Goal: Transaction & Acquisition: Purchase product/service

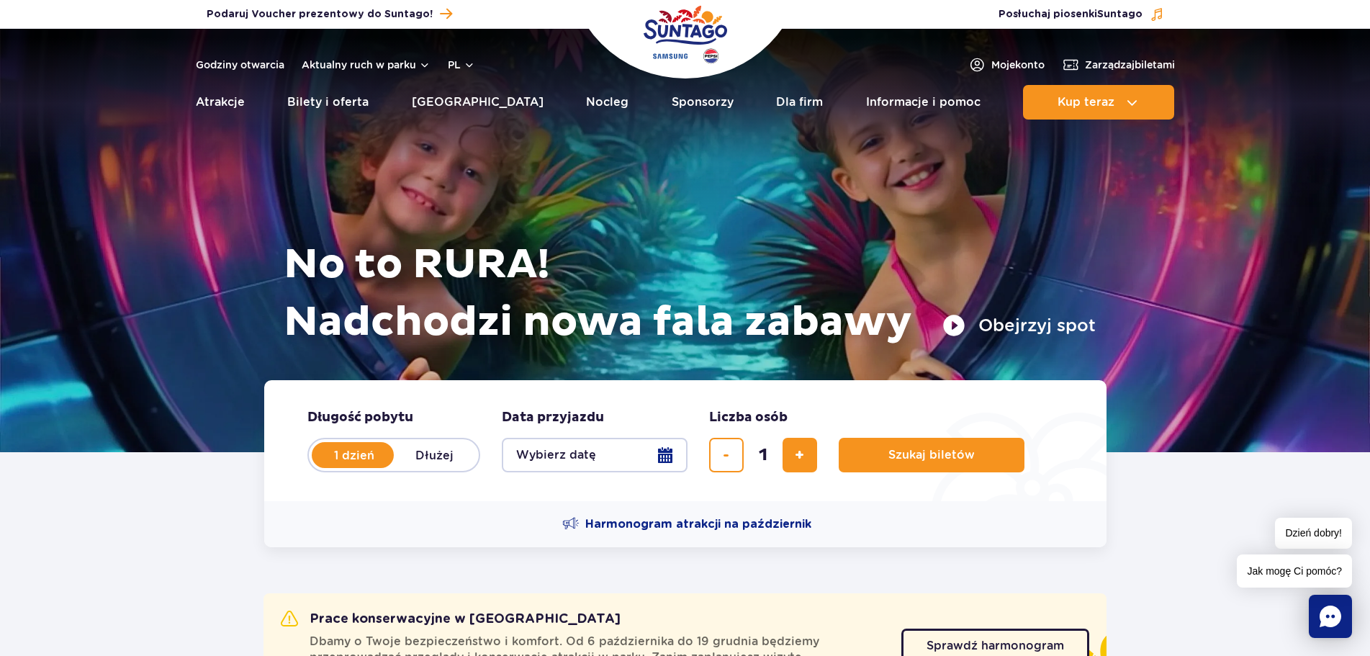
click at [673, 450] on button "Wybierz datę" at bounding box center [595, 455] width 186 height 35
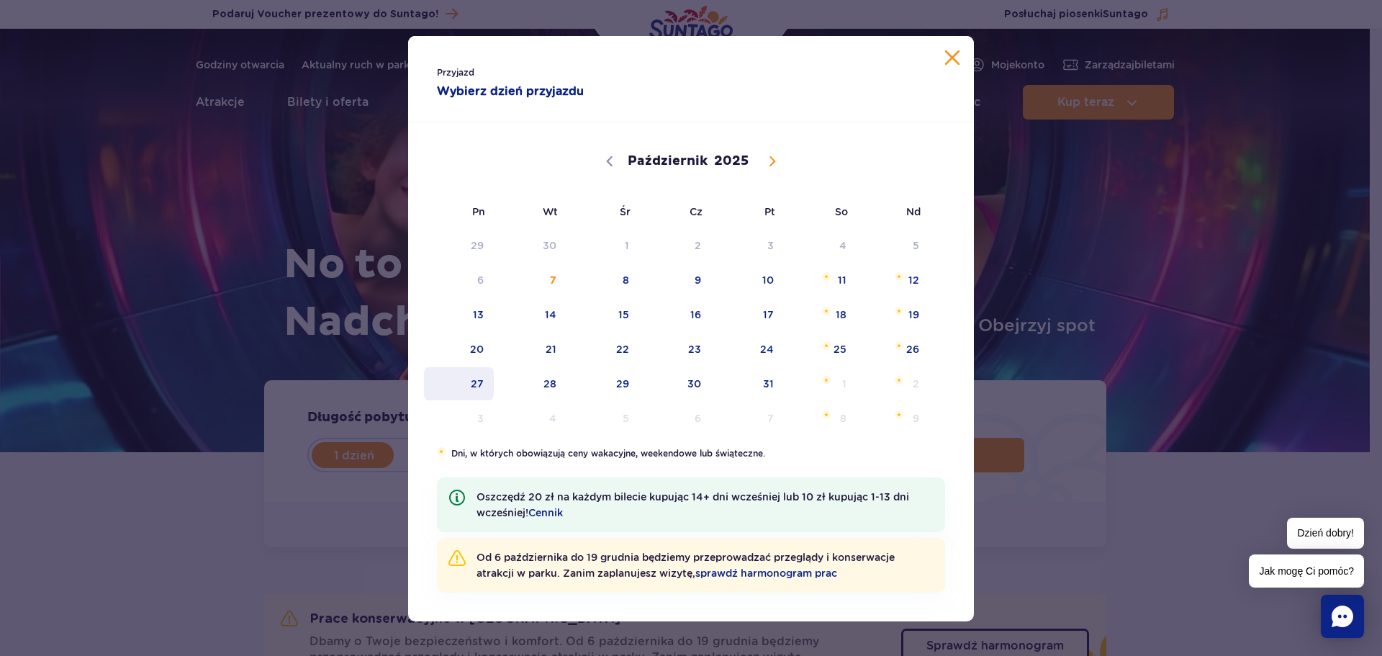
click at [467, 379] on span "27" at bounding box center [459, 383] width 73 height 33
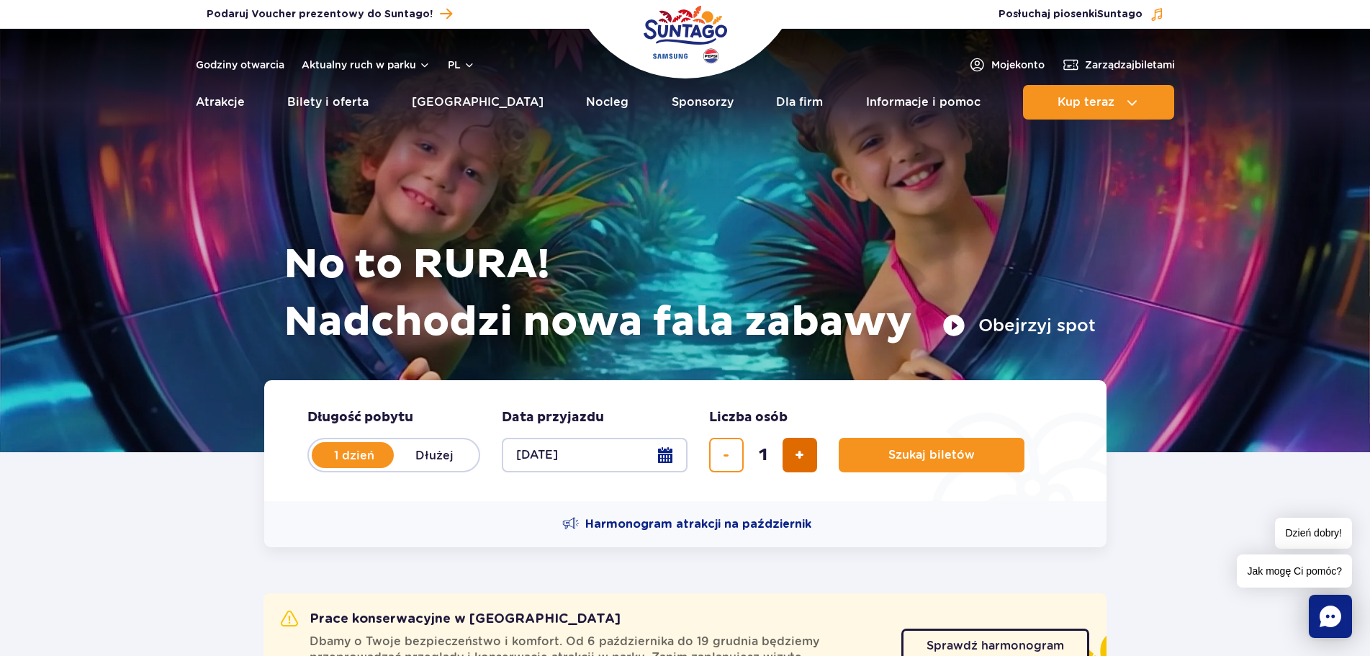
click at [801, 455] on span "dodaj bilet" at bounding box center [799, 455] width 9 height 0
type input "2"
click at [902, 462] on button "Szukaj biletów" at bounding box center [932, 455] width 186 height 35
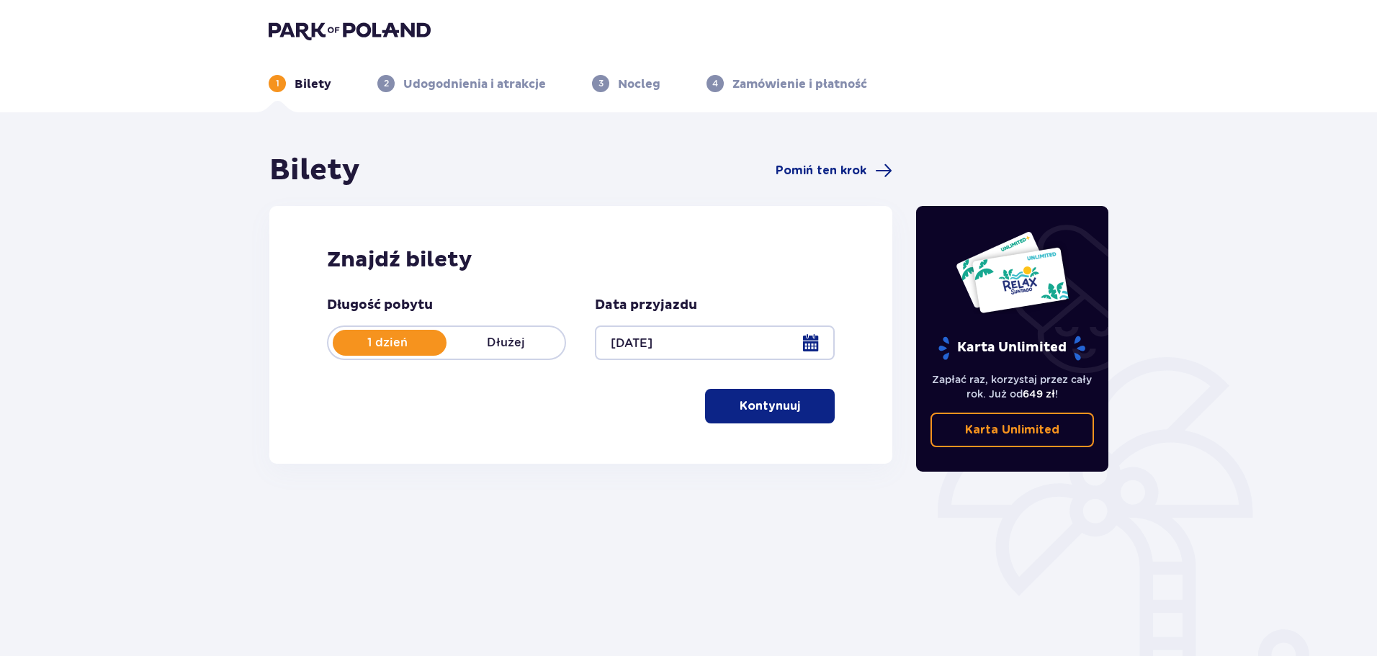
click at [737, 415] on button "Kontynuuj" at bounding box center [770, 406] width 130 height 35
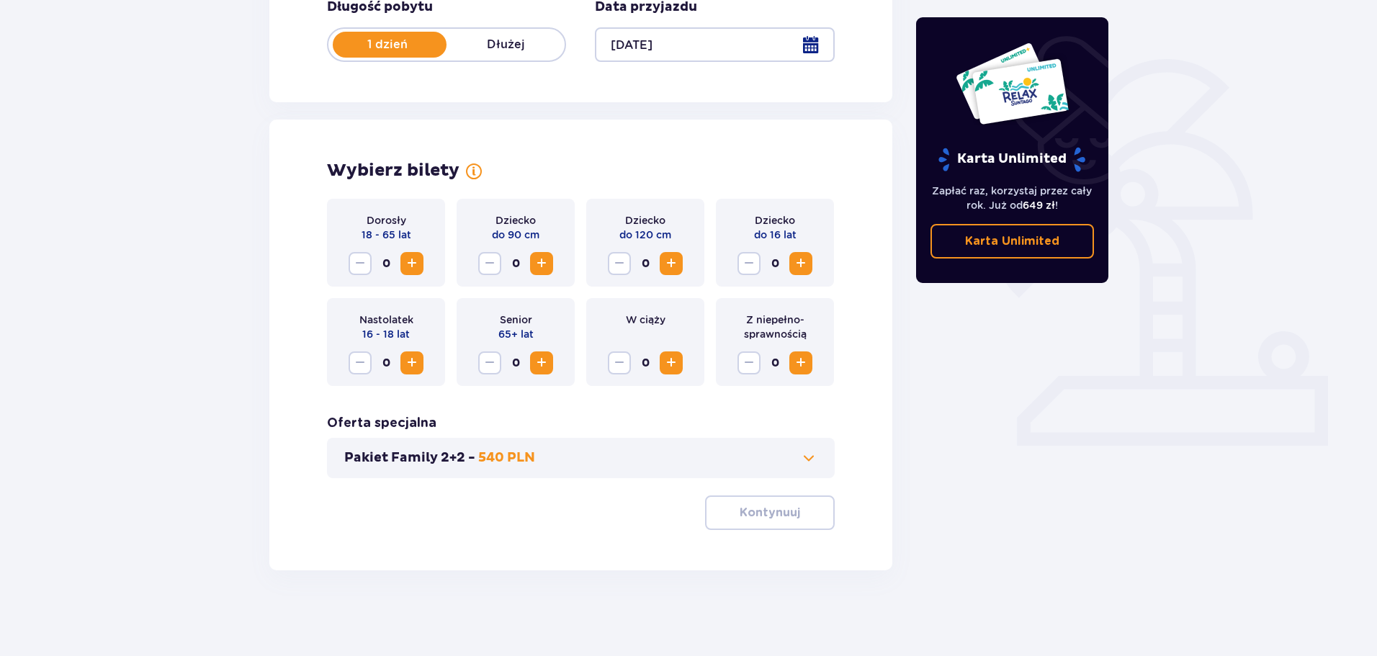
scroll to position [299, 0]
click at [413, 272] on button "Zwiększ" at bounding box center [411, 262] width 23 height 23
click at [770, 533] on div "Wybierz bilety Dorosły 18 - 65 lat 2 Dziecko do 90 cm 0 Dziecko do 120 cm 0 Dzi…" at bounding box center [580, 344] width 623 height 451
click at [771, 520] on p "Kontynuuj" at bounding box center [769, 512] width 60 height 16
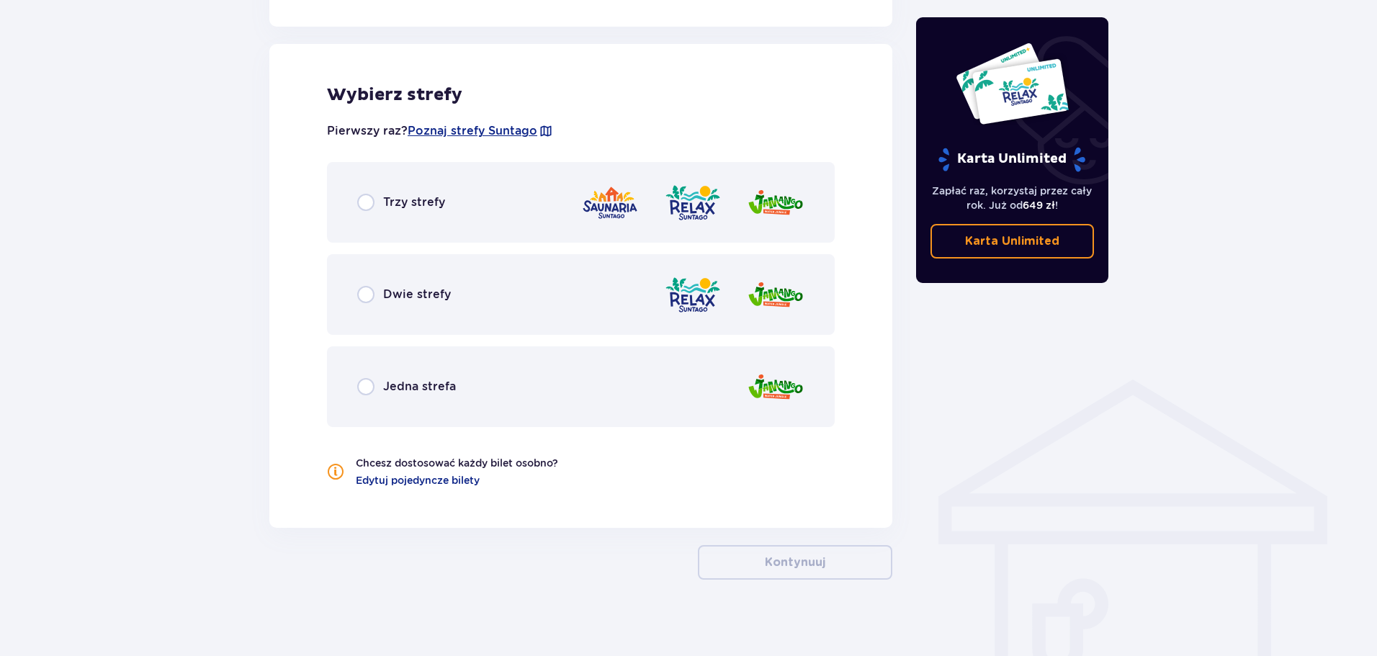
scroll to position [799, 0]
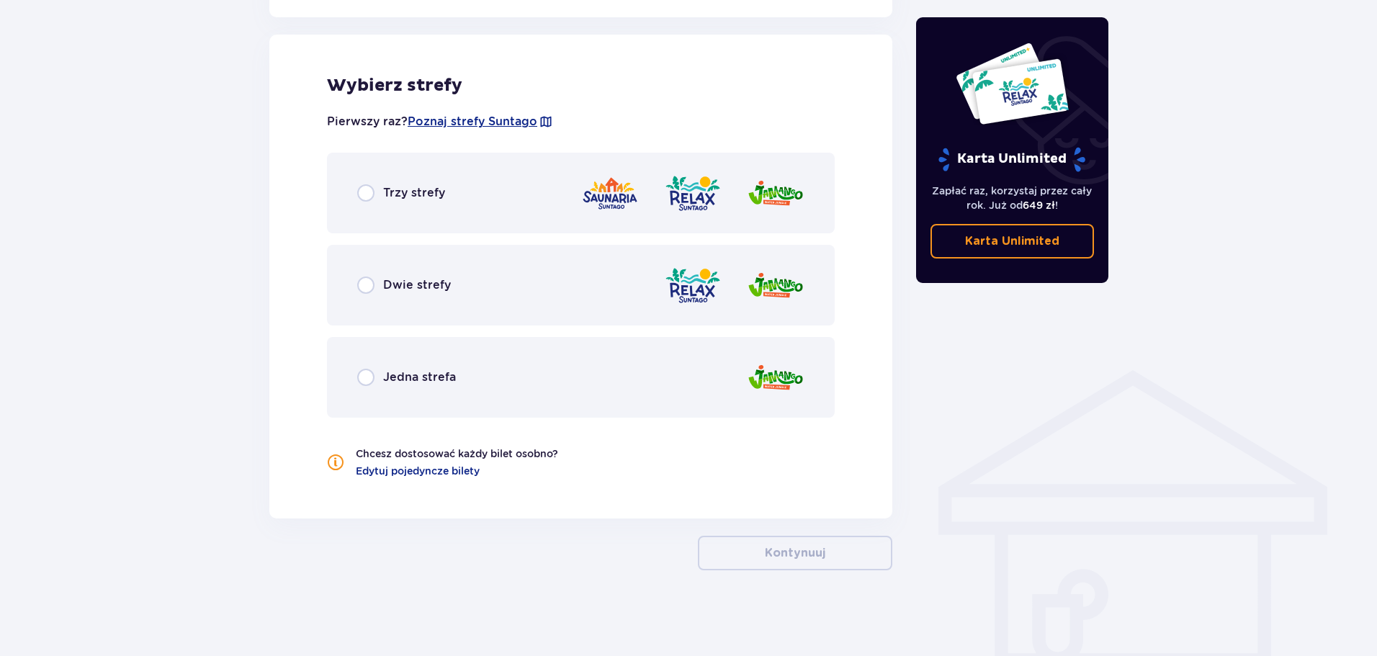
click at [425, 220] on div "Trzy strefy" at bounding box center [581, 193] width 508 height 81
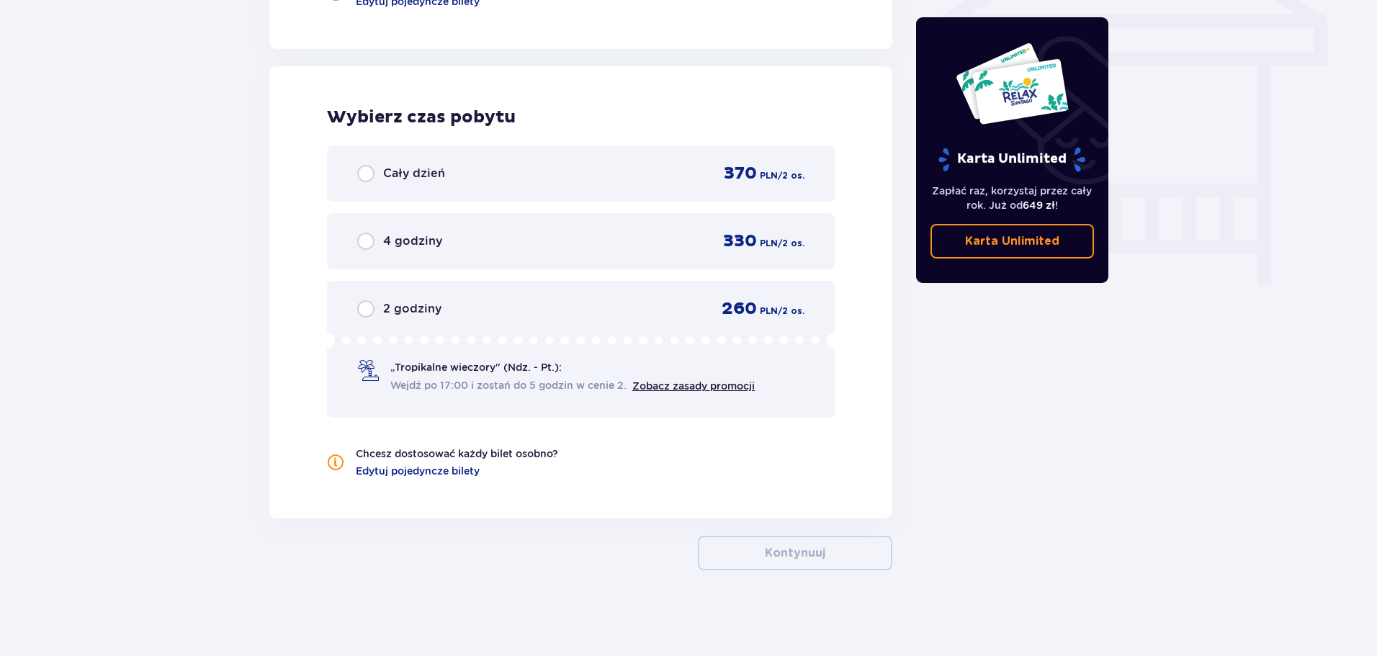
scroll to position [1269, 0]
click at [425, 402] on div "2 godziny 260 PLN / 2 os. „Tropikalne wieczory" (Ndz. - Pt.): Wejdź po 17:00 i …" at bounding box center [581, 348] width 508 height 137
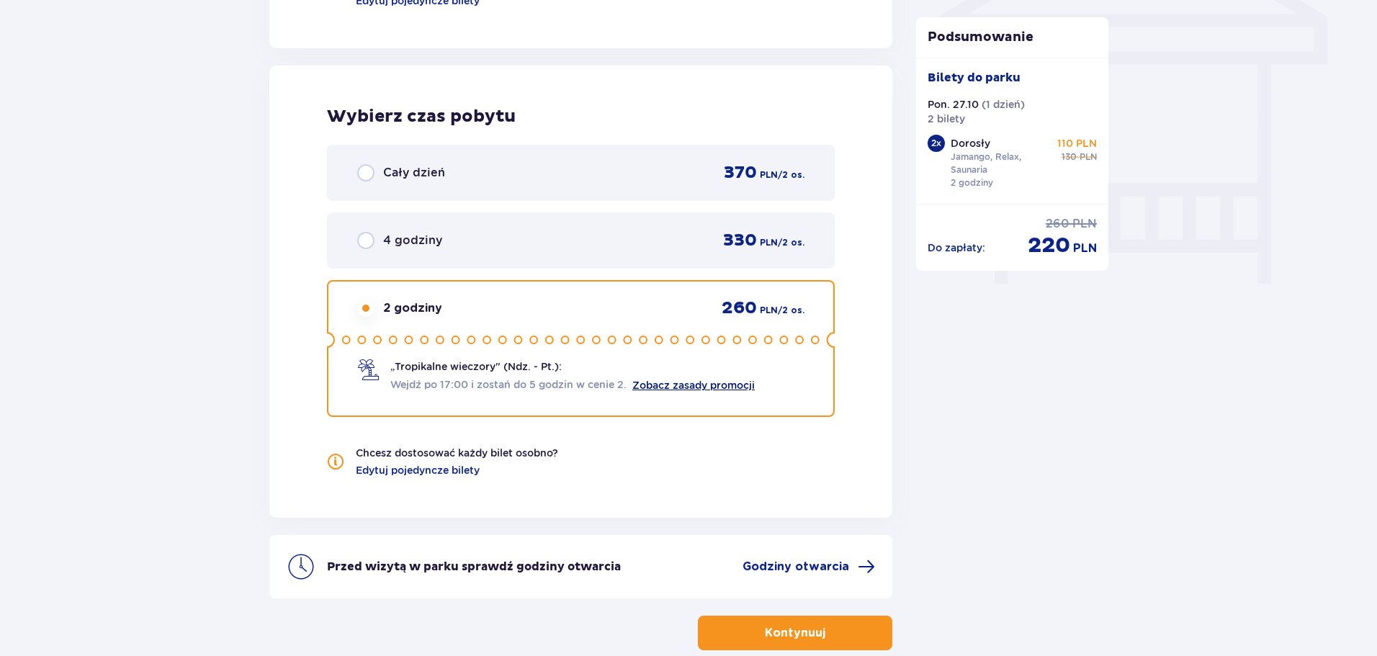
click at [729, 382] on link "Zobacz zasady promocji" at bounding box center [693, 385] width 122 height 12
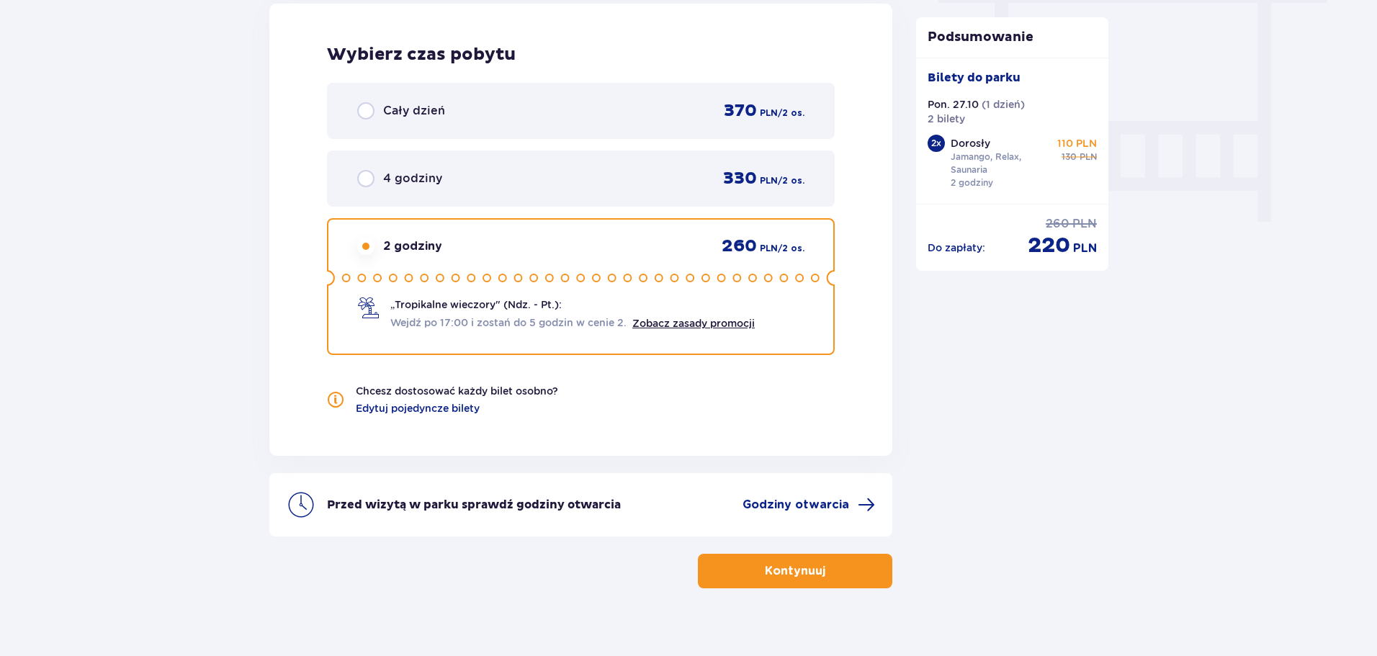
scroll to position [1350, 0]
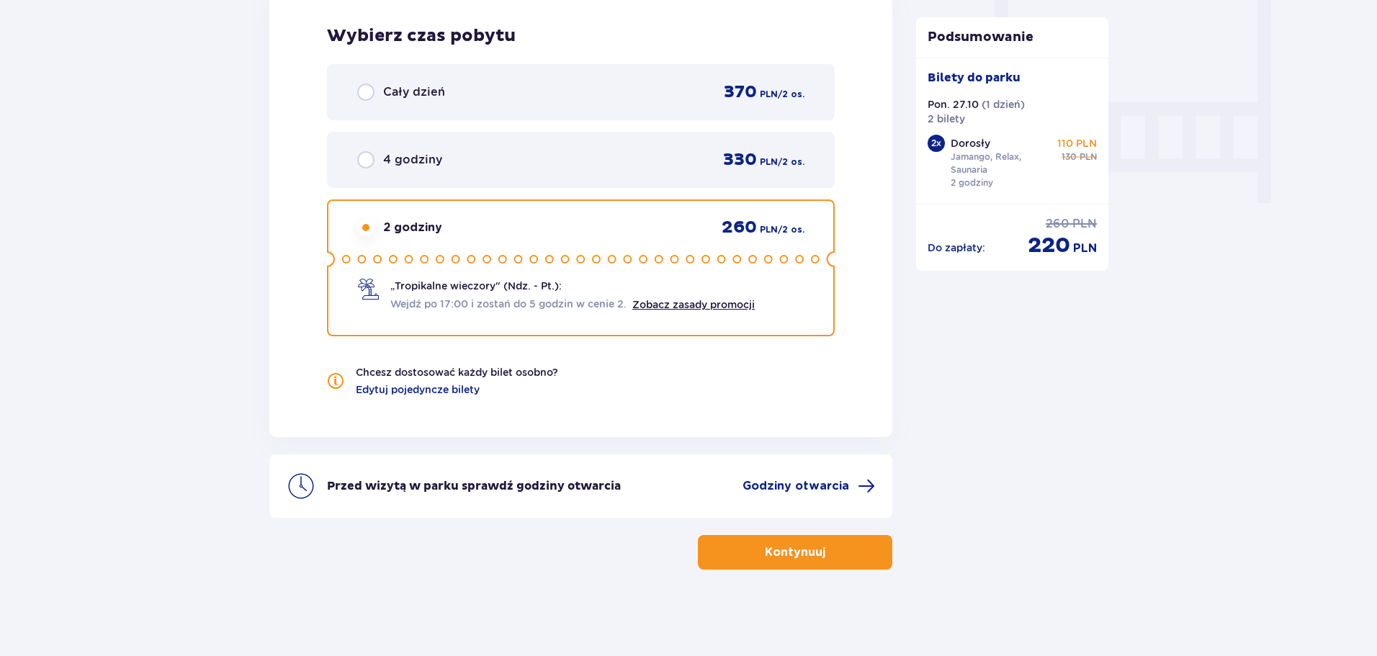
click at [786, 549] on p "Kontynuuj" at bounding box center [795, 552] width 60 height 16
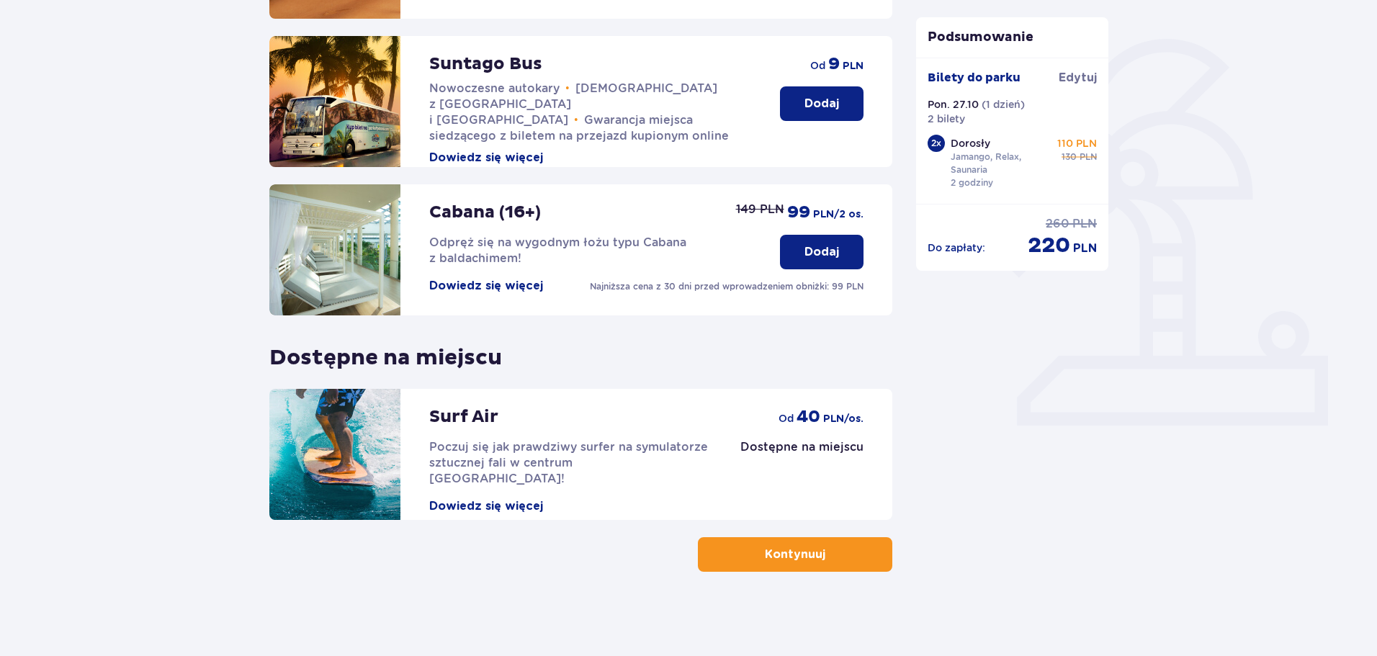
scroll to position [320, 0]
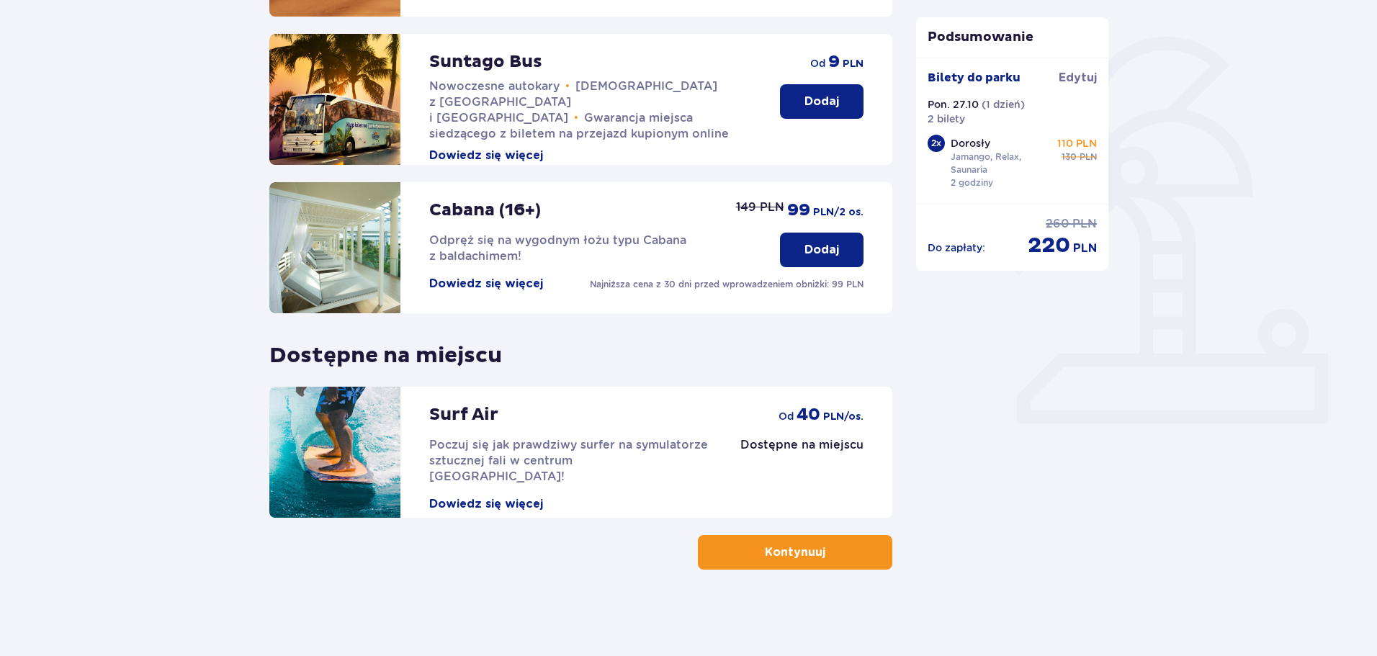
click at [790, 548] on p "Kontynuuj" at bounding box center [795, 552] width 60 height 16
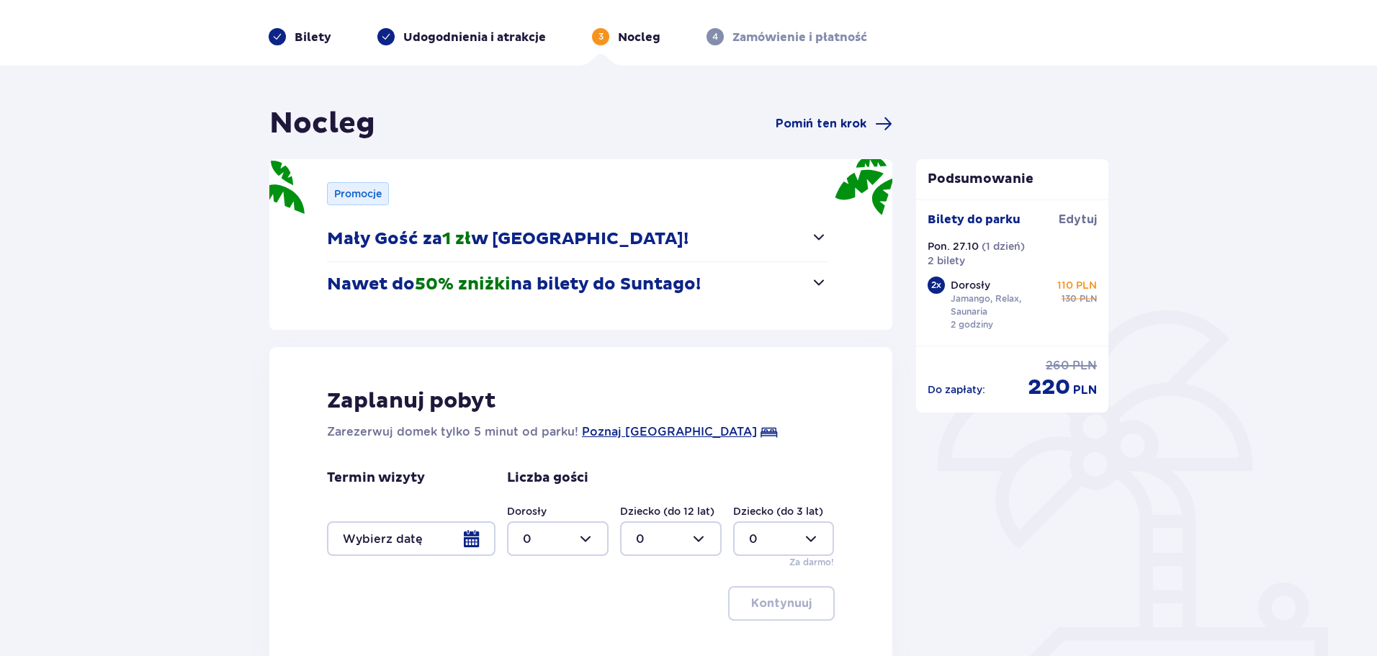
scroll to position [72, 0]
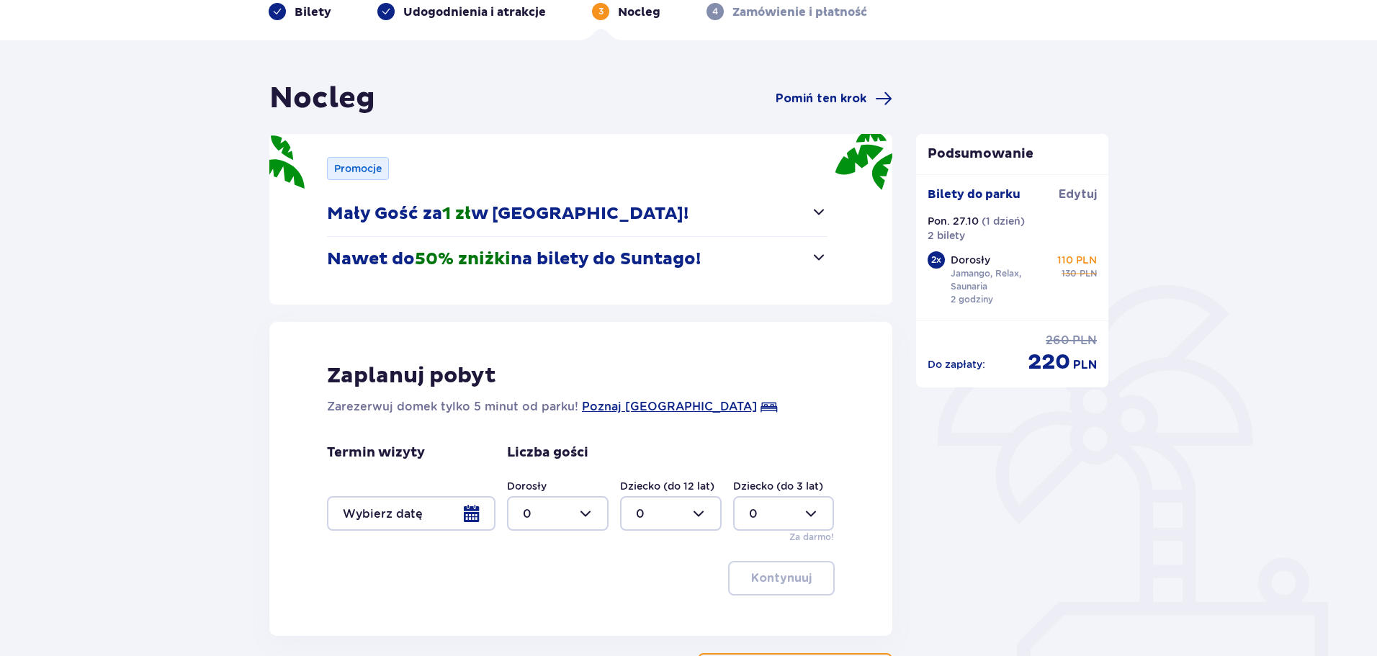
click at [795, 258] on button "Nawet do 50% zniżki na bilety do Suntago!" at bounding box center [577, 259] width 500 height 45
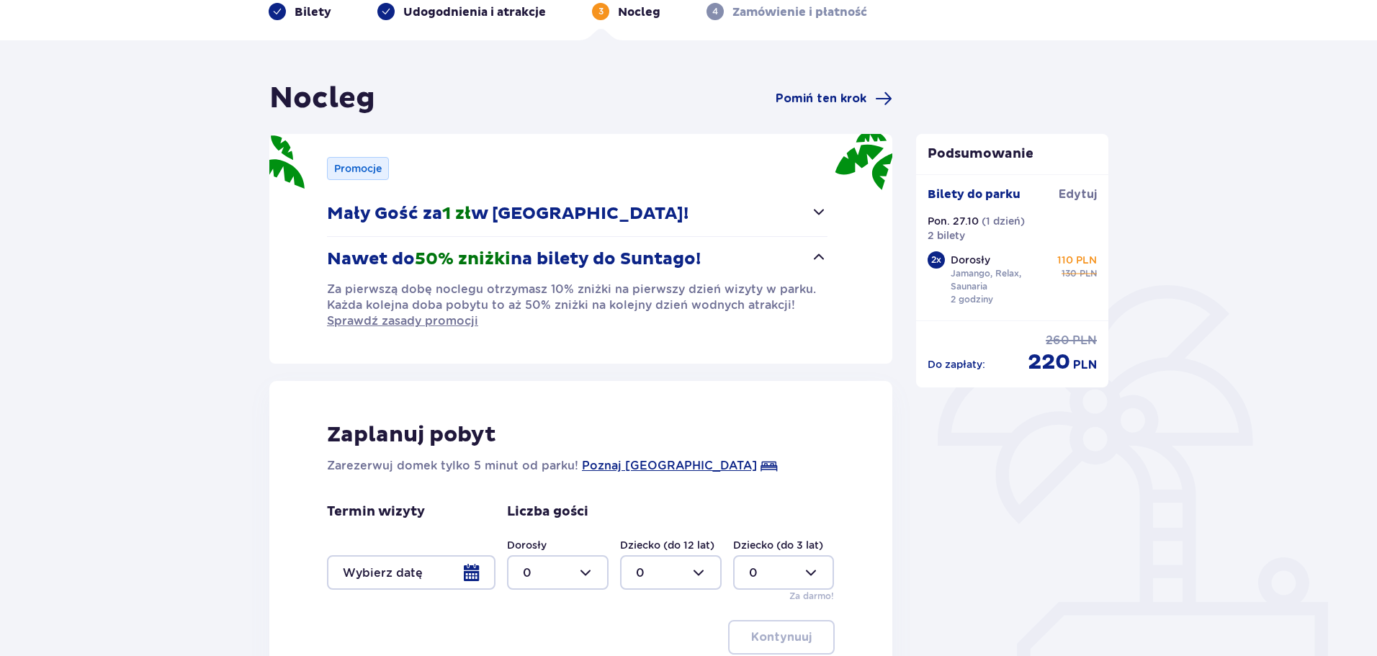
click at [794, 259] on button "Nawet do 50% zniżki na bilety do Suntago!" at bounding box center [577, 259] width 500 height 45
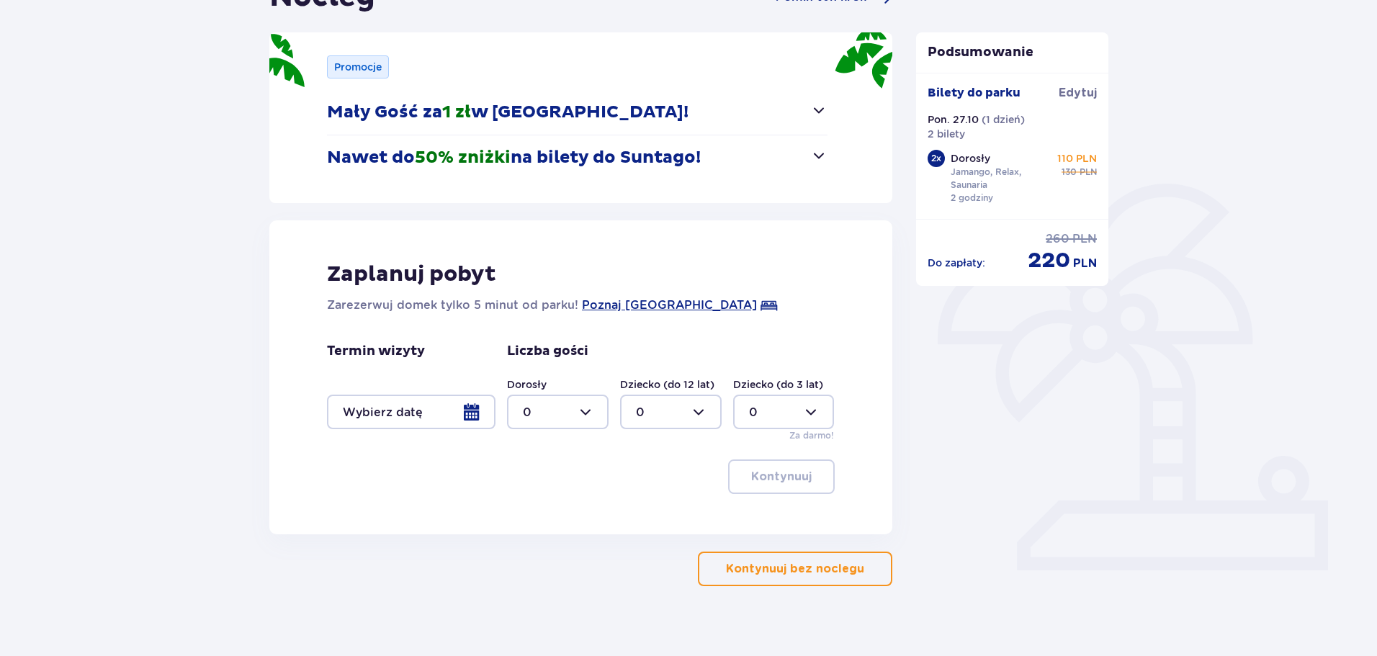
scroll to position [190, 0]
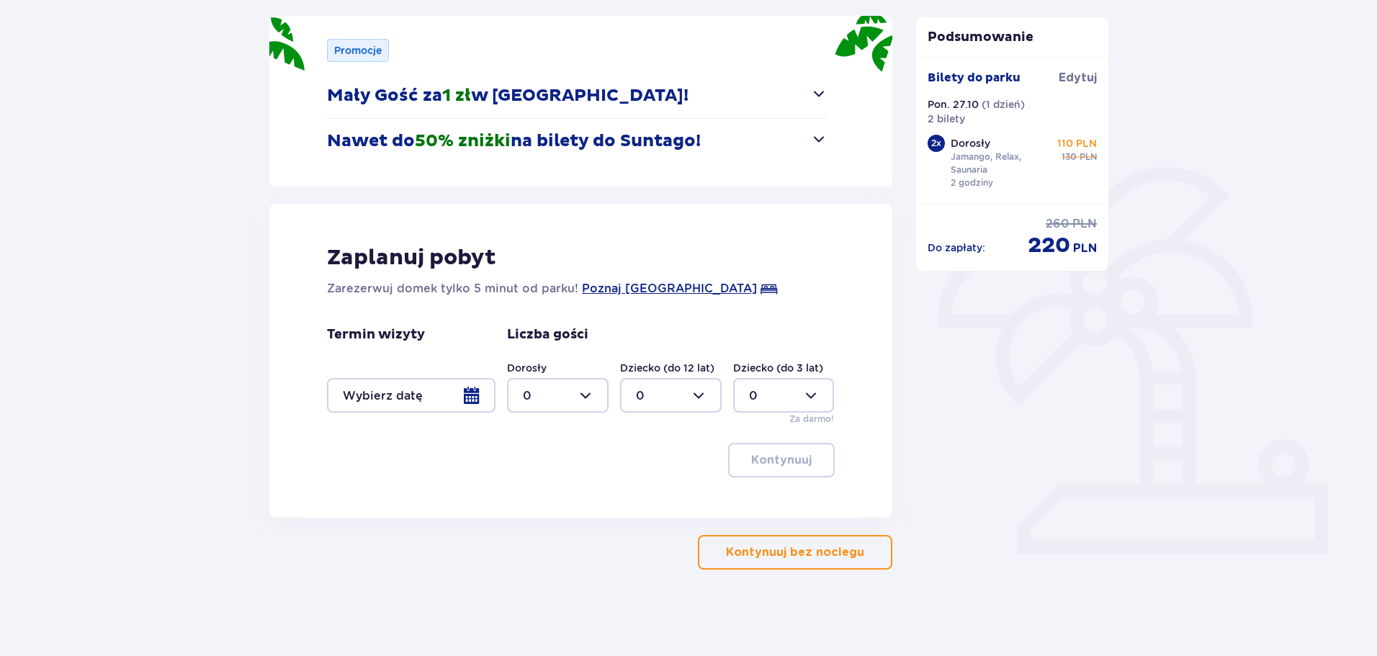
click at [461, 387] on div at bounding box center [411, 395] width 168 height 35
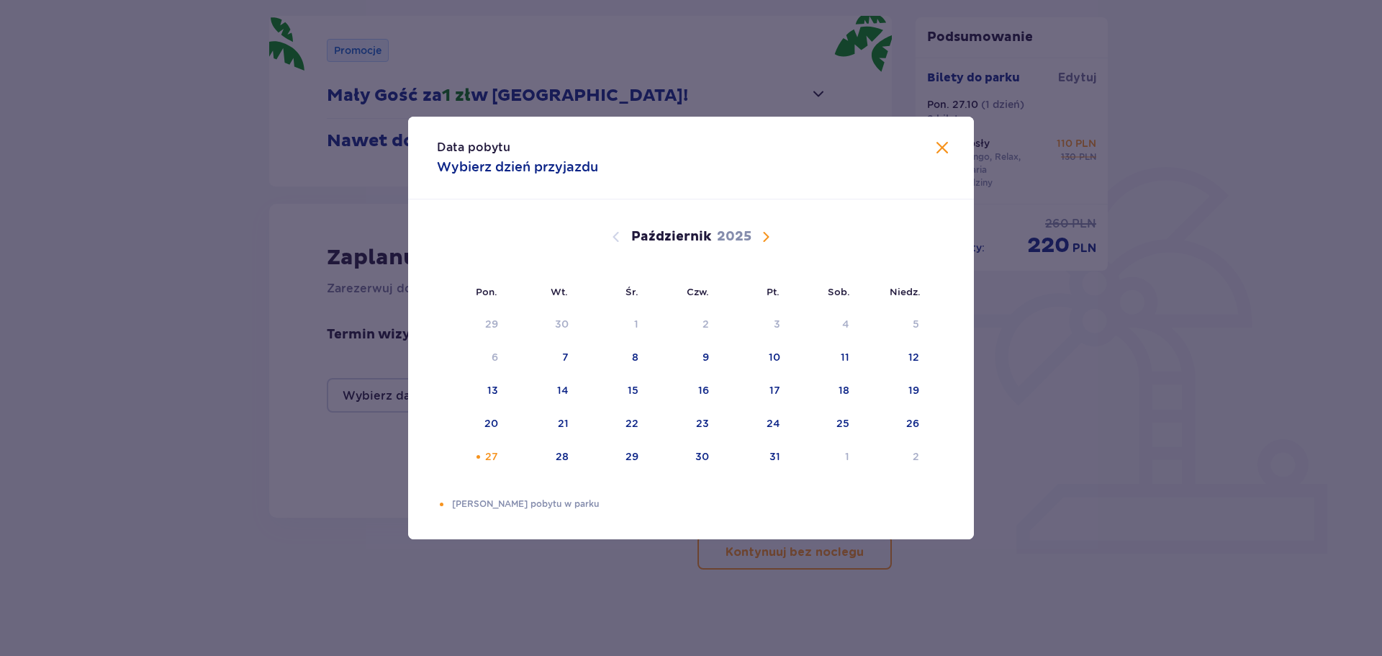
click at [941, 159] on div "Data pobytu Wybierz dzień przyjazdu" at bounding box center [691, 158] width 566 height 83
click at [944, 150] on span "Zamknij" at bounding box center [942, 148] width 17 height 17
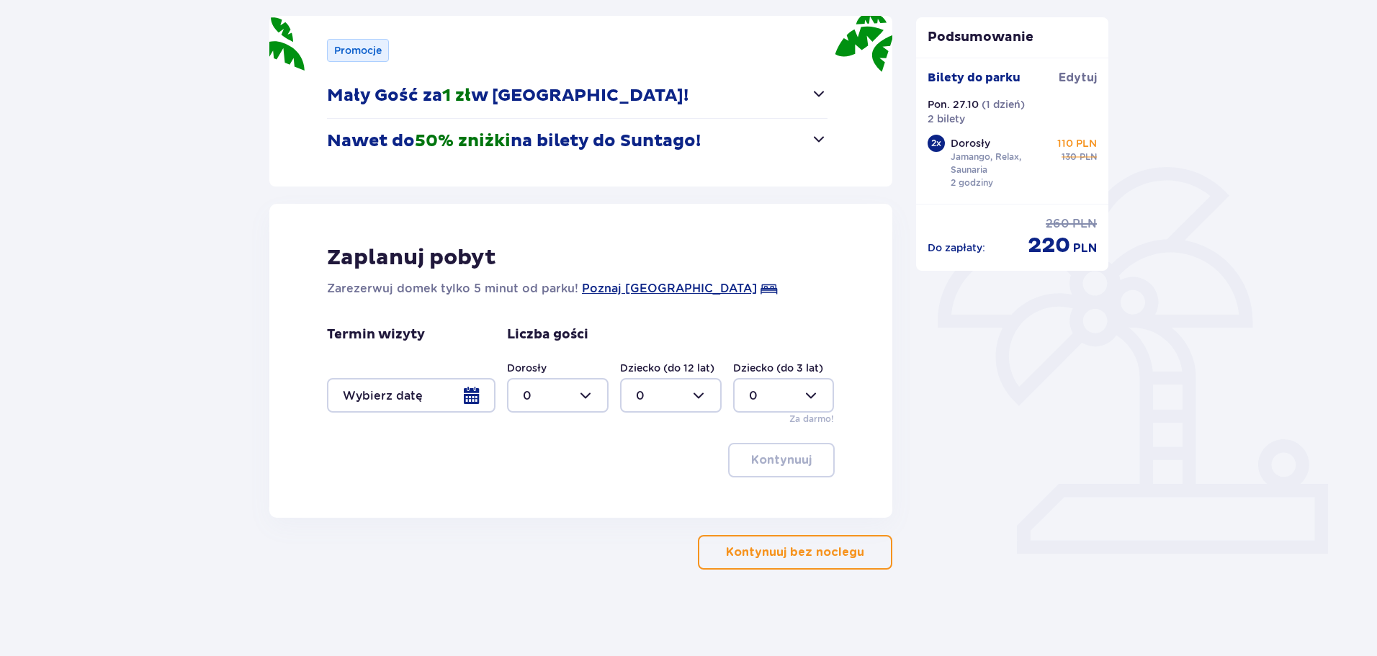
click at [824, 562] on button "Kontynuuj bez noclegu" at bounding box center [795, 552] width 194 height 35
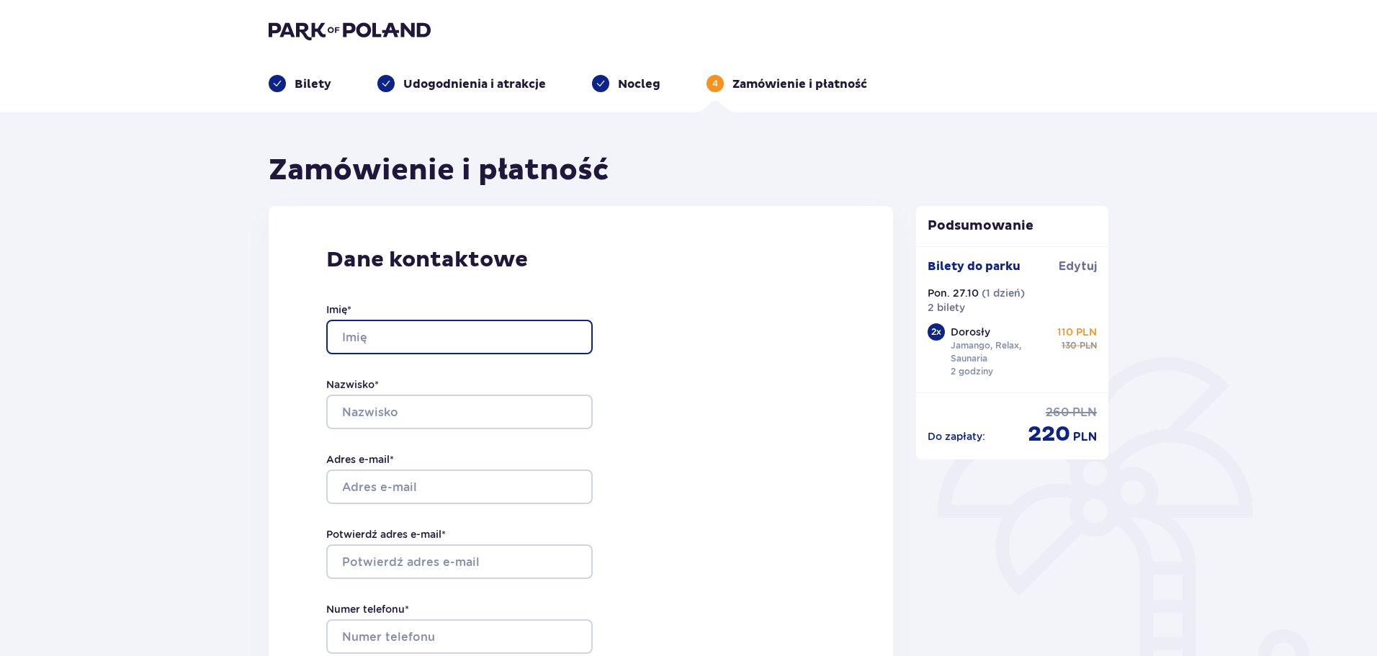
click at [423, 341] on input "Imię *" at bounding box center [459, 337] width 266 height 35
click at [428, 331] on input "Marta Rej" at bounding box center [459, 337] width 266 height 35
type input "Marta"
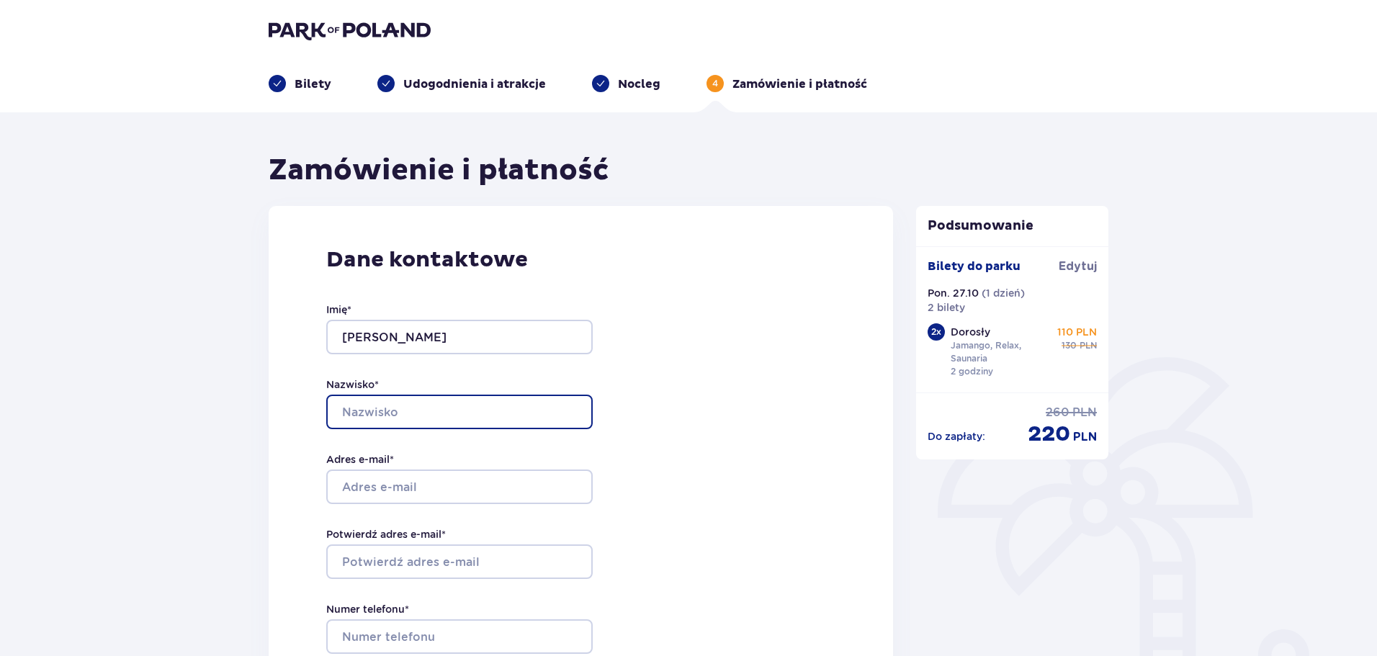
click at [356, 410] on input "Nazwisko *" at bounding box center [459, 412] width 266 height 35
type input "Rej"
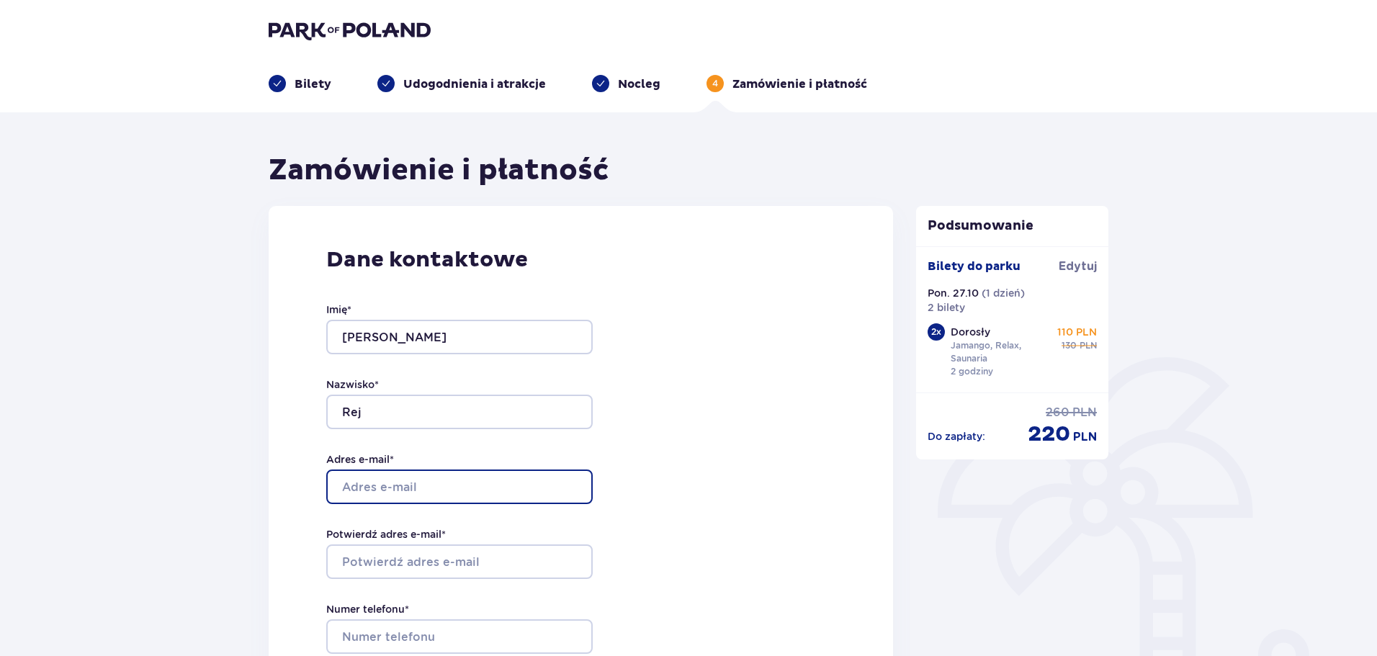
click at [420, 478] on input "Adres e-mail *" at bounding box center [459, 486] width 266 height 35
type input "[EMAIL_ADDRESS][DOMAIN_NAME]"
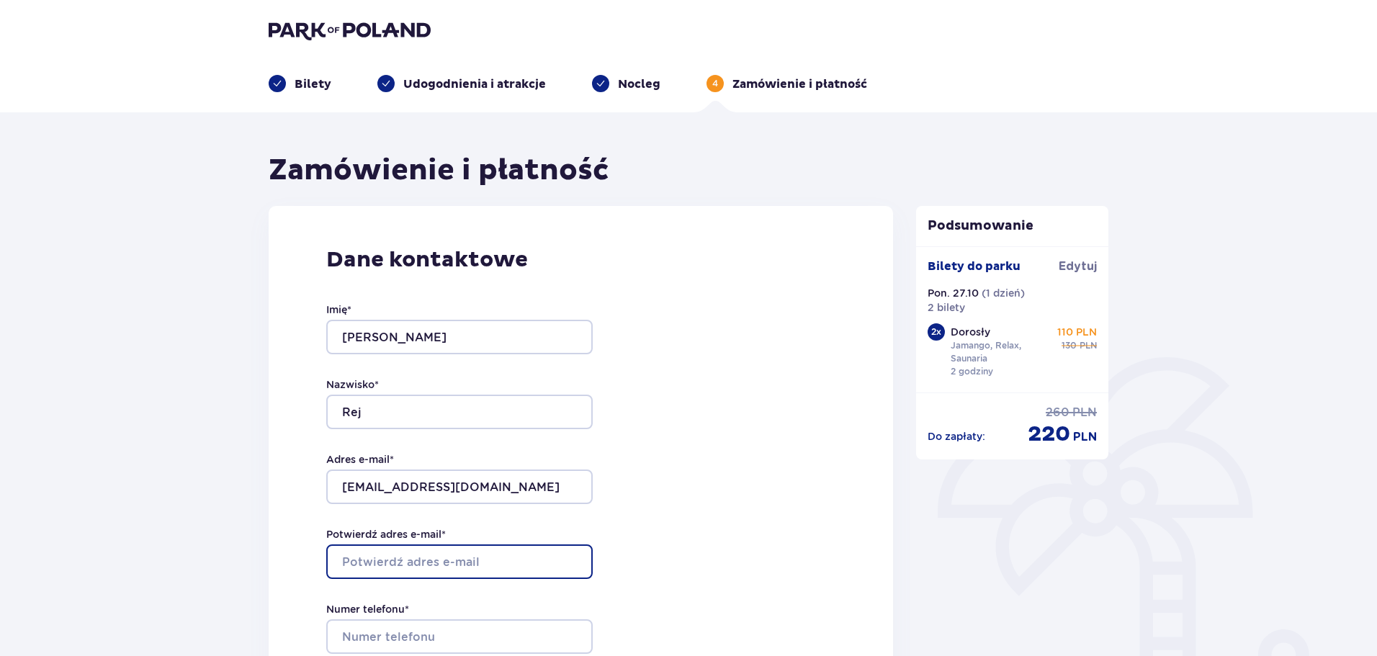
click at [405, 563] on input "Potwierdź adres e-mail *" at bounding box center [459, 561] width 266 height 35
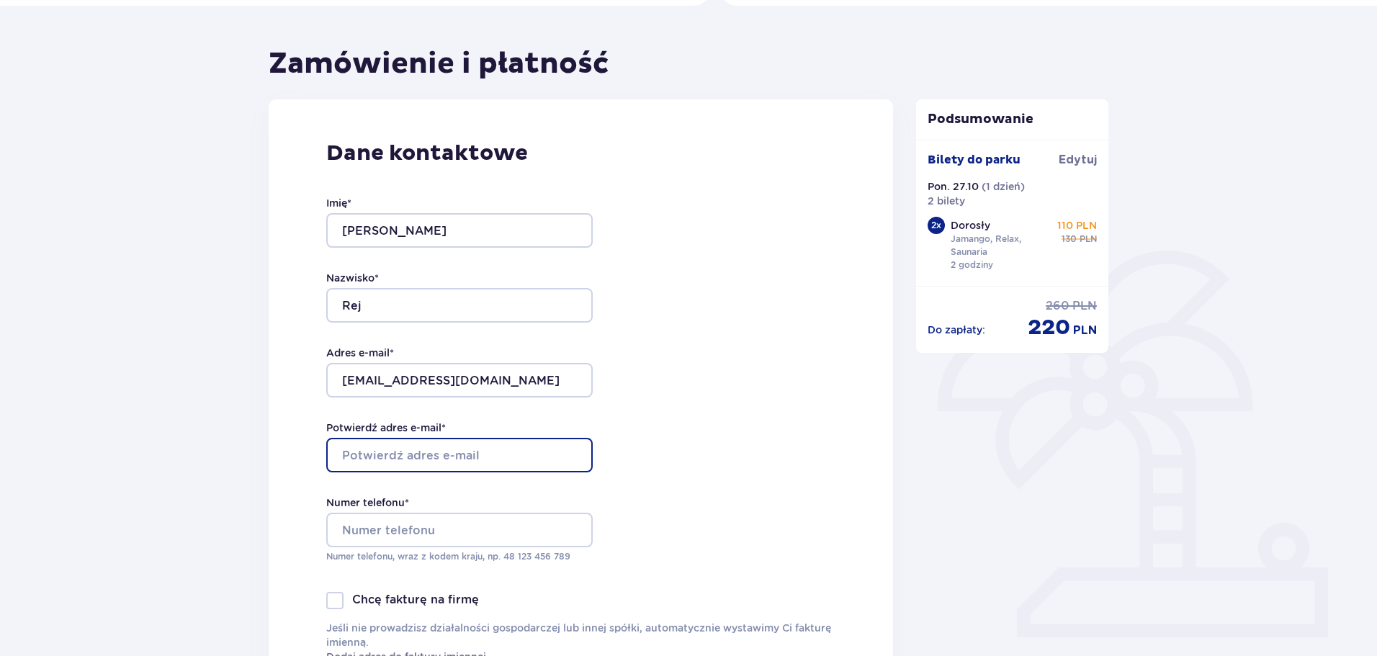
scroll to position [216, 0]
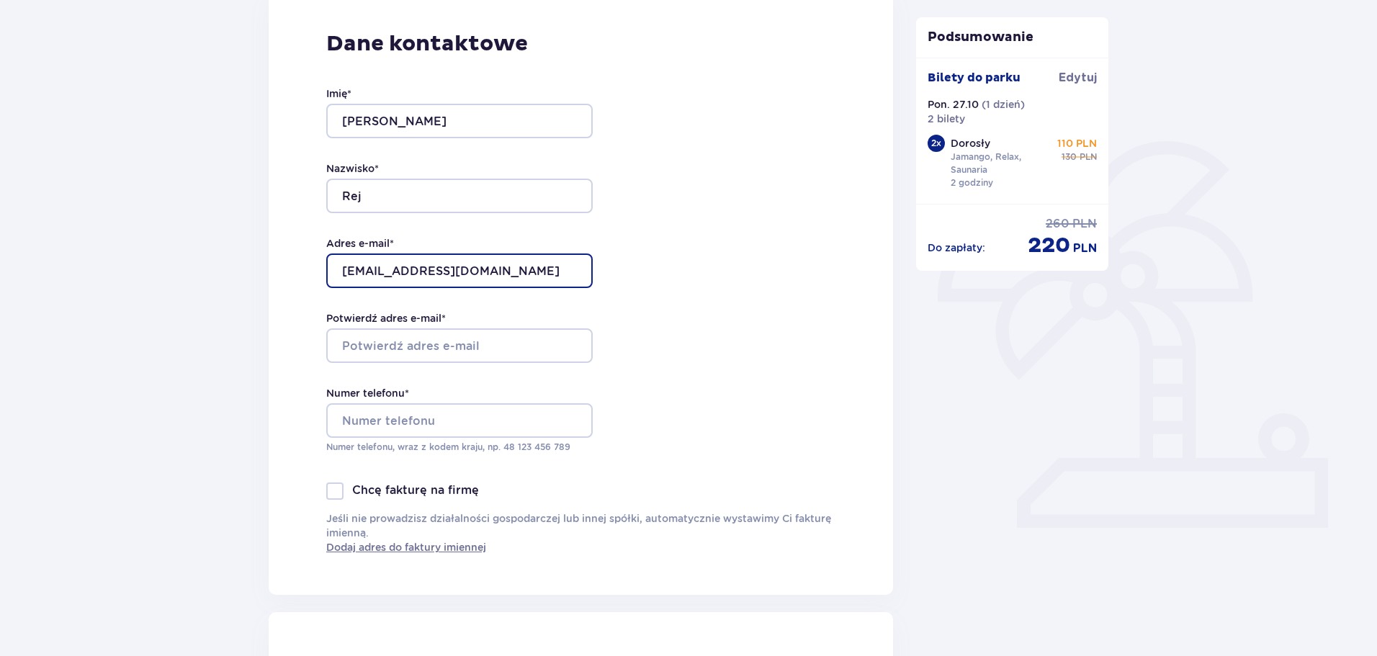
click at [487, 271] on input "[EMAIL_ADDRESS][DOMAIN_NAME]" at bounding box center [459, 270] width 266 height 35
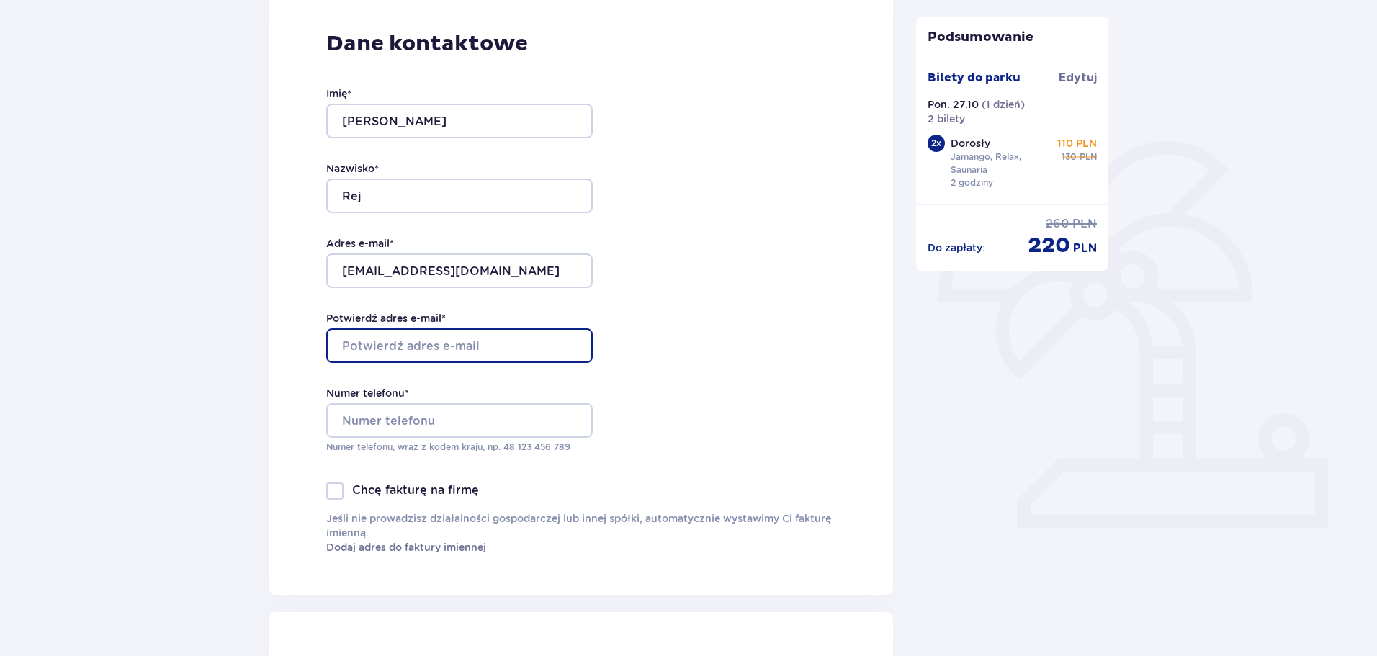
click at [438, 348] on input "Potwierdź adres e-mail *" at bounding box center [459, 345] width 266 height 35
paste input "[EMAIL_ADDRESS][DOMAIN_NAME]"
type input "[EMAIL_ADDRESS][DOMAIN_NAME]"
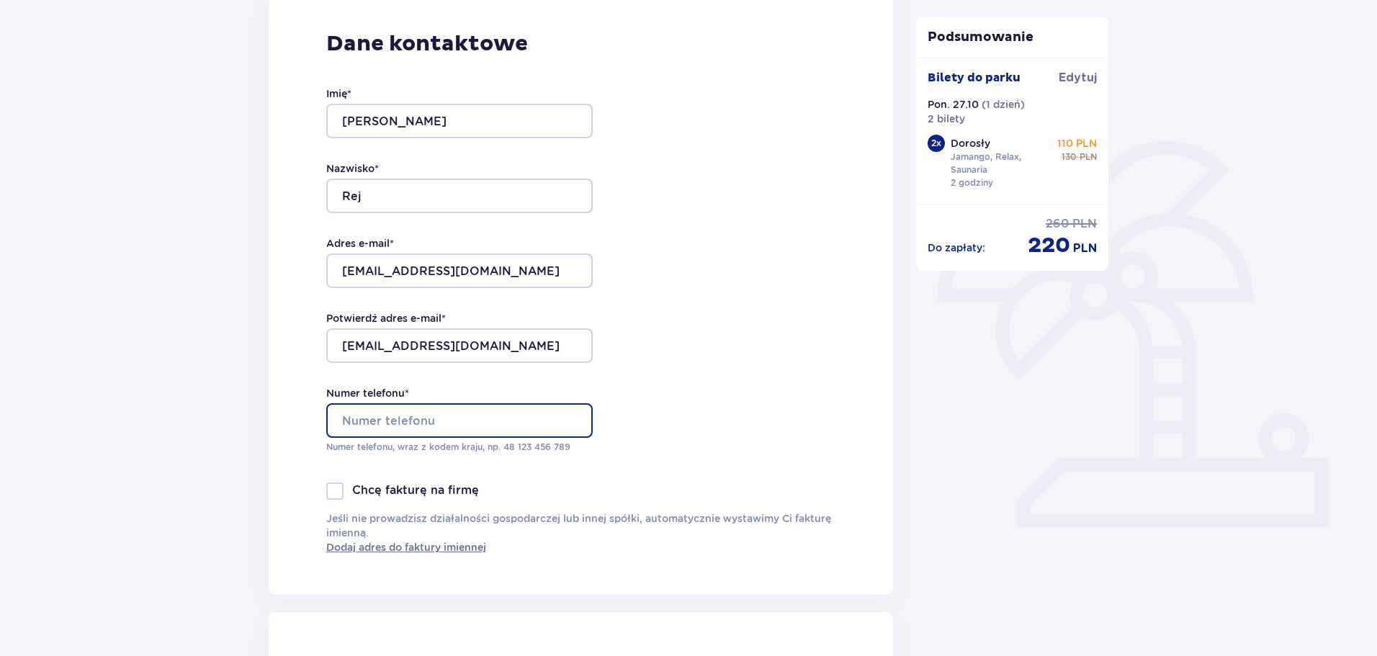
click at [411, 427] on input "Numer telefonu *" at bounding box center [459, 420] width 266 height 35
type input "+48570885308"
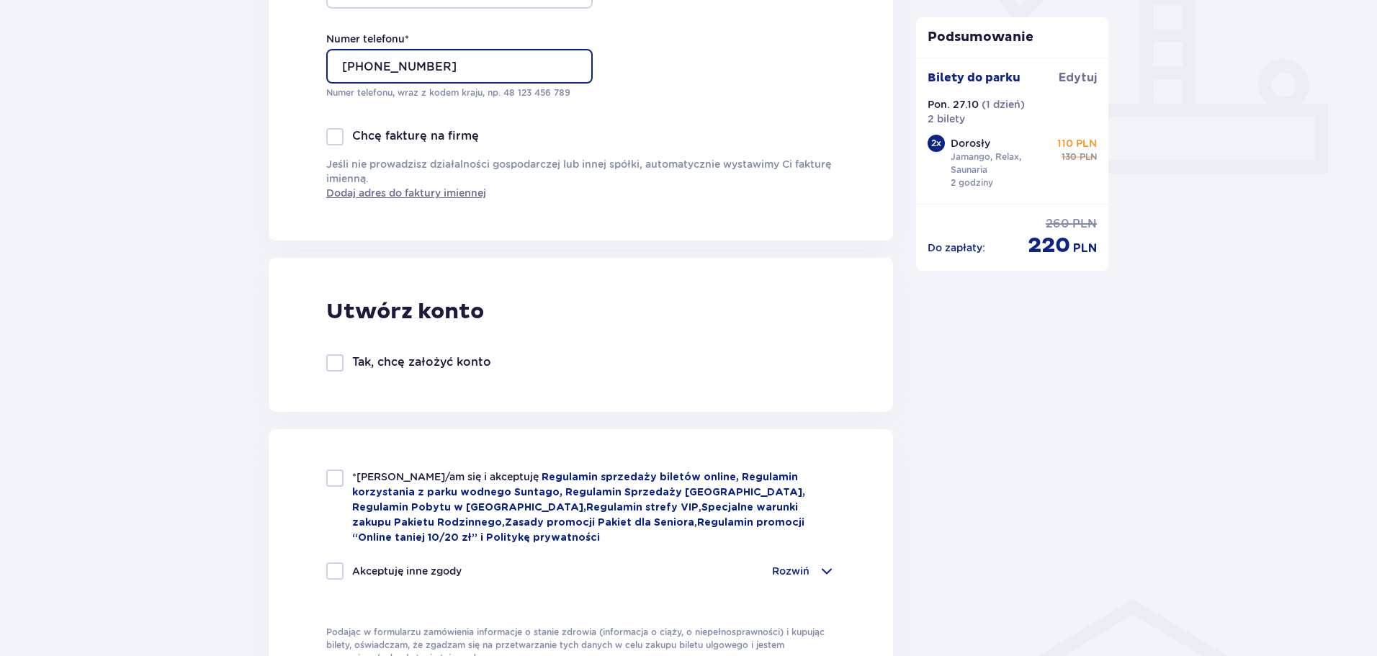
scroll to position [648, 0]
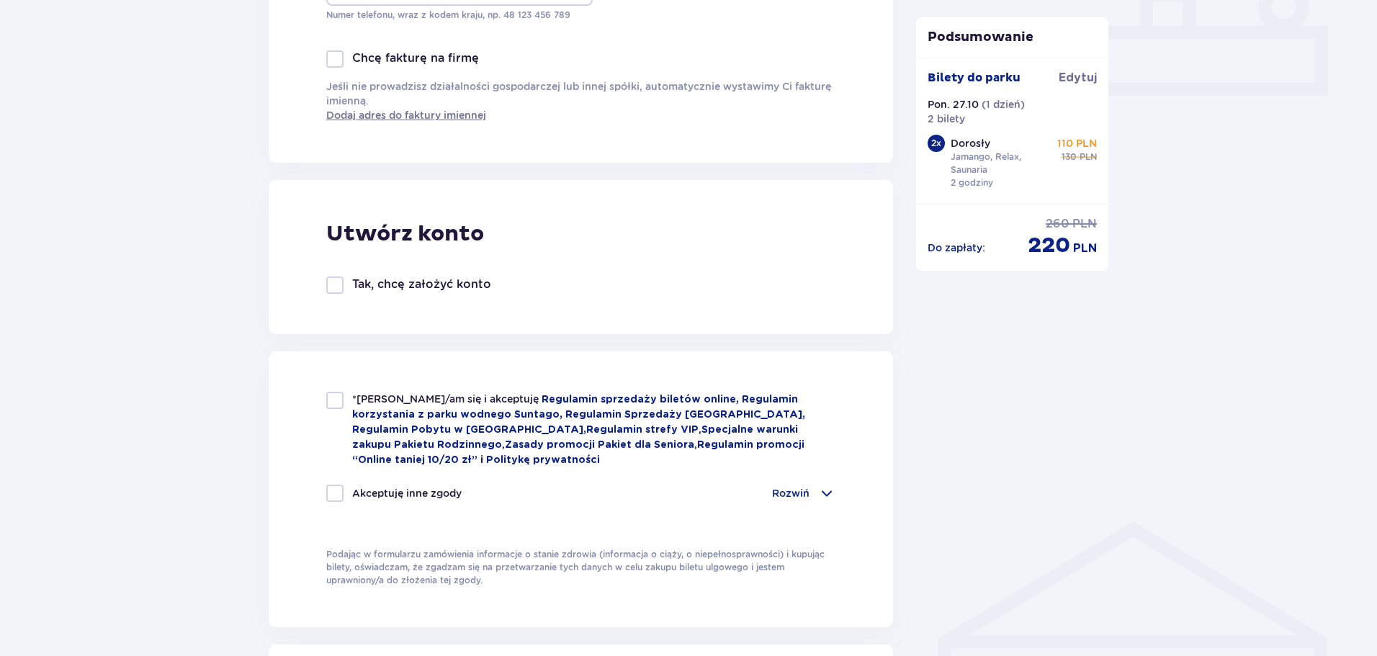
click at [330, 402] on div at bounding box center [334, 400] width 17 height 17
checkbox input "true"
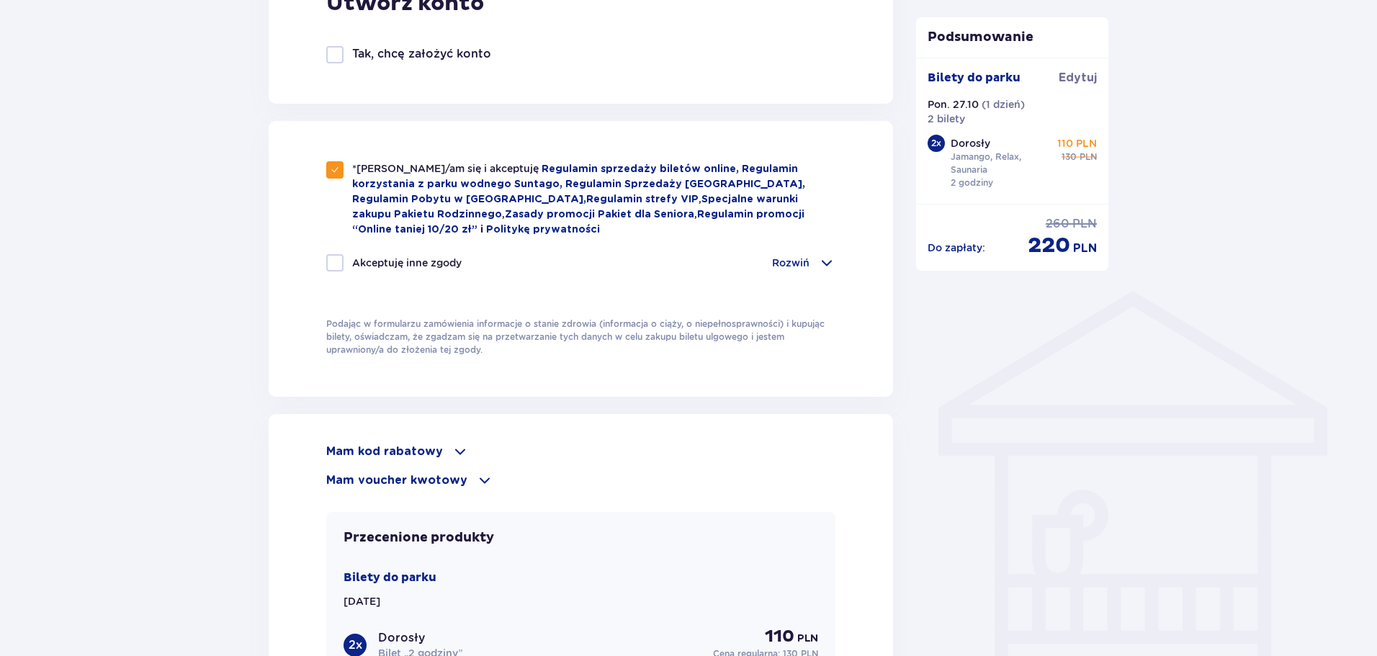
scroll to position [1008, 0]
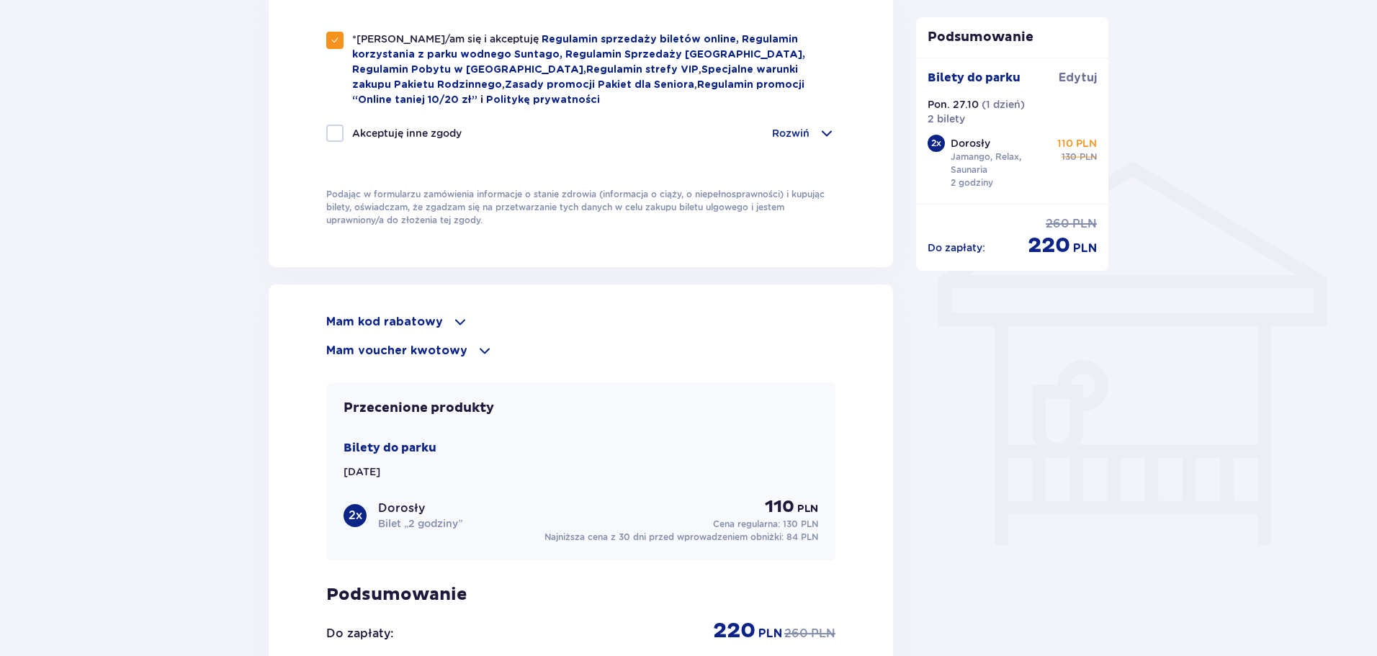
click at [423, 346] on p "Mam voucher kwotowy" at bounding box center [396, 351] width 141 height 16
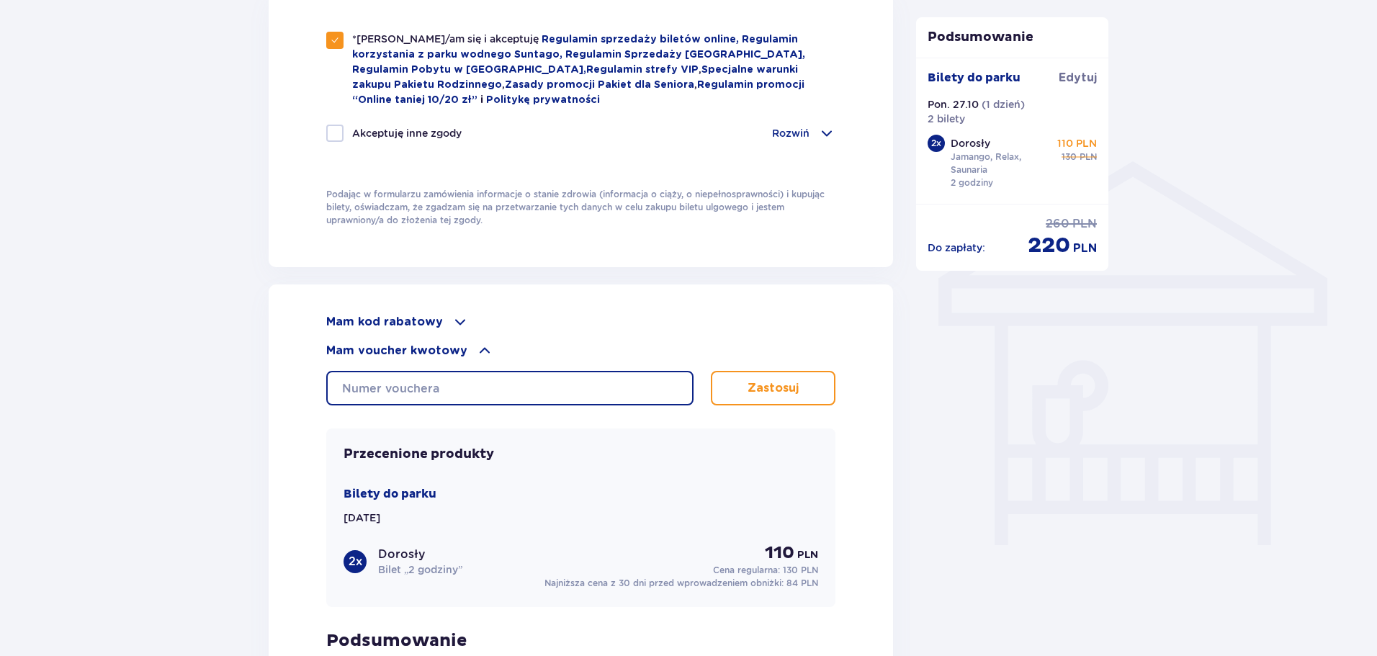
click at [454, 382] on input "text" at bounding box center [509, 388] width 367 height 35
type input "0610003095961500"
click at [773, 371] on button "Zastosuj" at bounding box center [773, 388] width 125 height 35
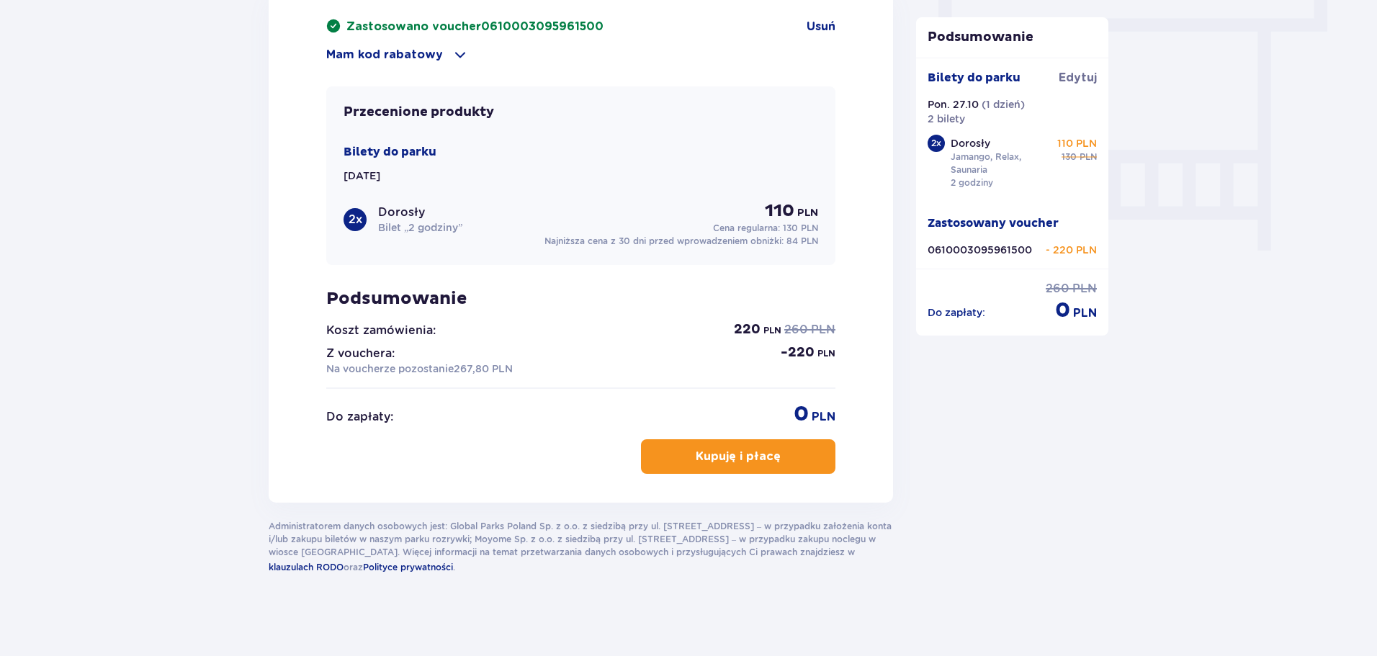
scroll to position [1304, 0]
click at [801, 459] on button "Kupuję i płacę" at bounding box center [738, 455] width 194 height 35
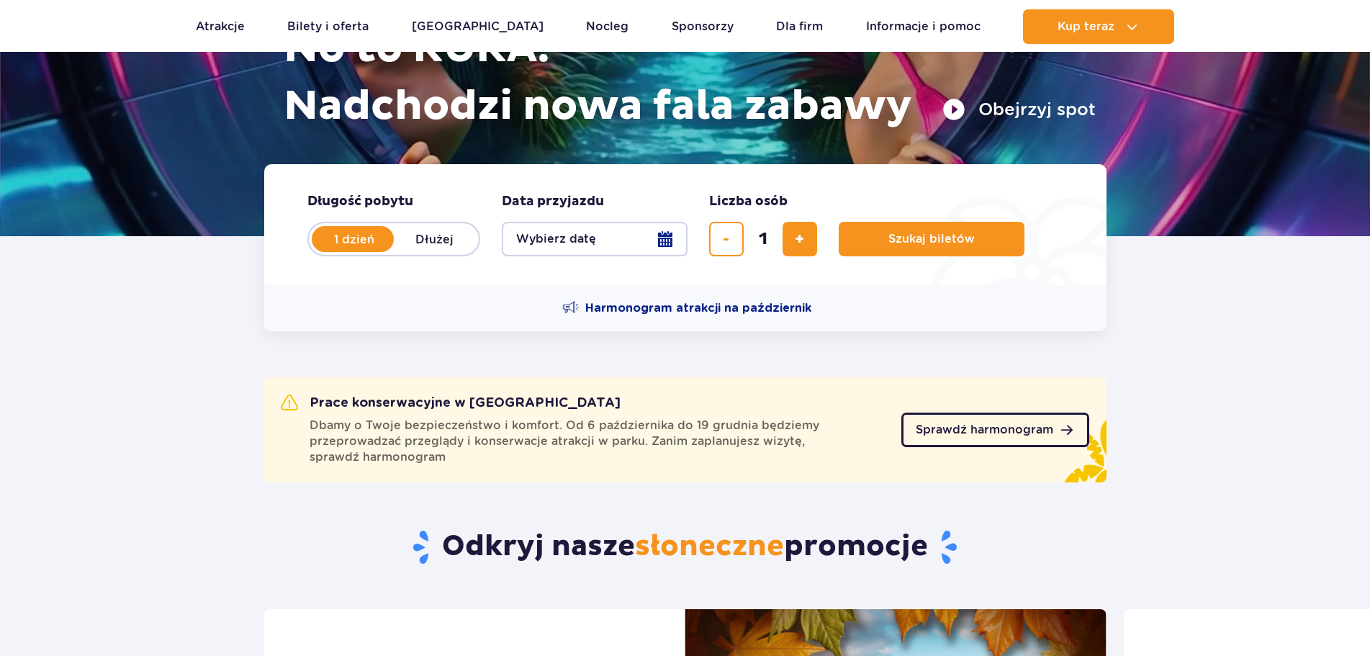
click at [1003, 416] on link "Sprawdź harmonogram" at bounding box center [995, 430] width 188 height 35
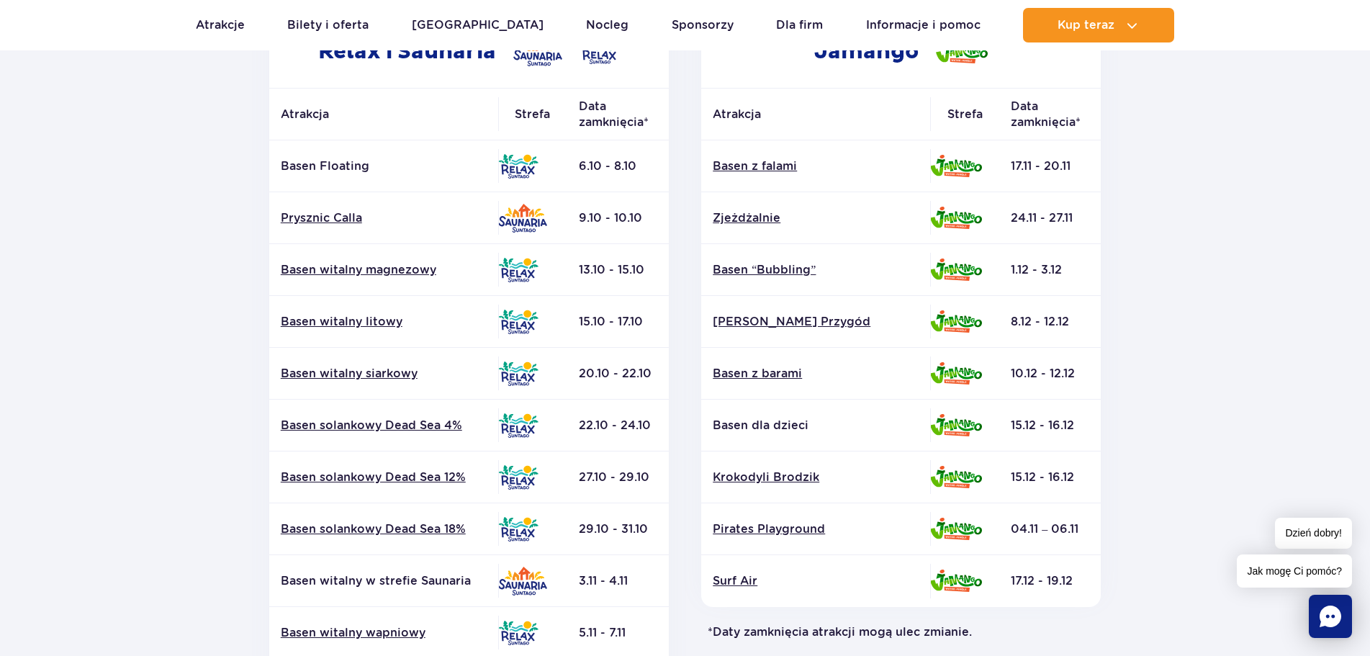
scroll to position [360, 0]
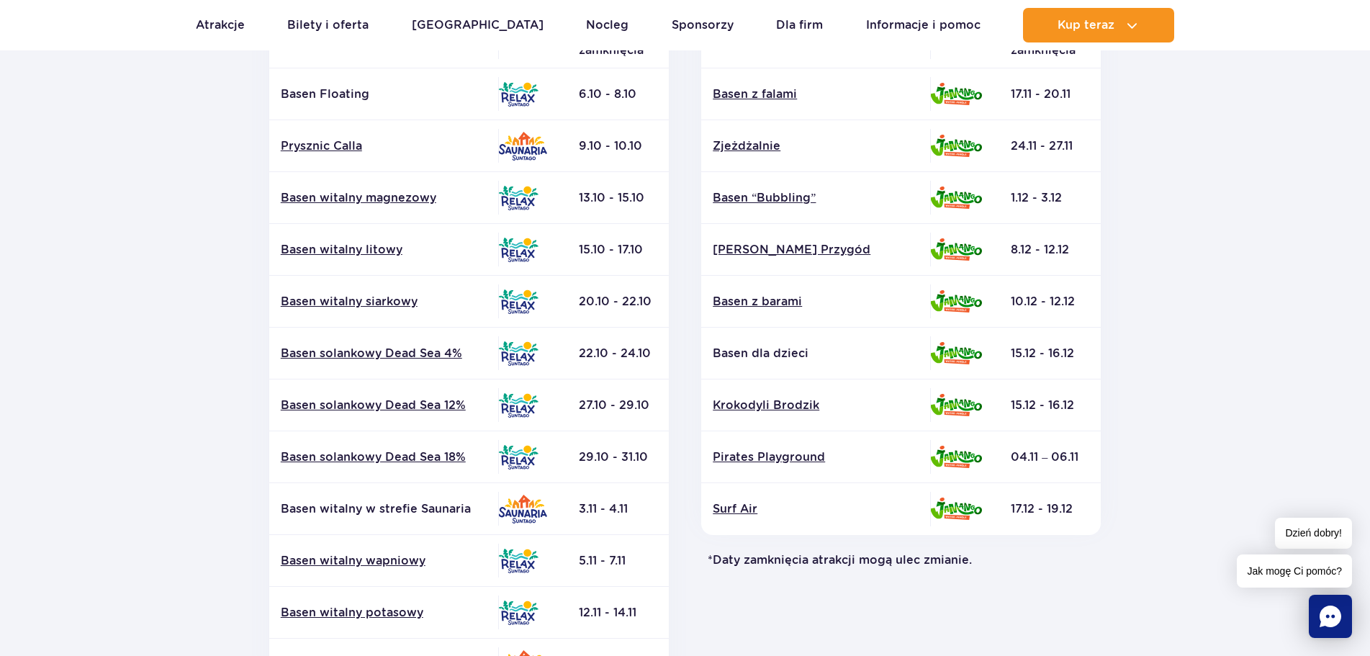
drag, startPoint x: 655, startPoint y: 399, endPoint x: 277, endPoint y: 414, distance: 378.3
click at [277, 414] on tr "Basen solankowy Dead Sea 12% 27.10 - 29.10" at bounding box center [469, 405] width 400 height 52
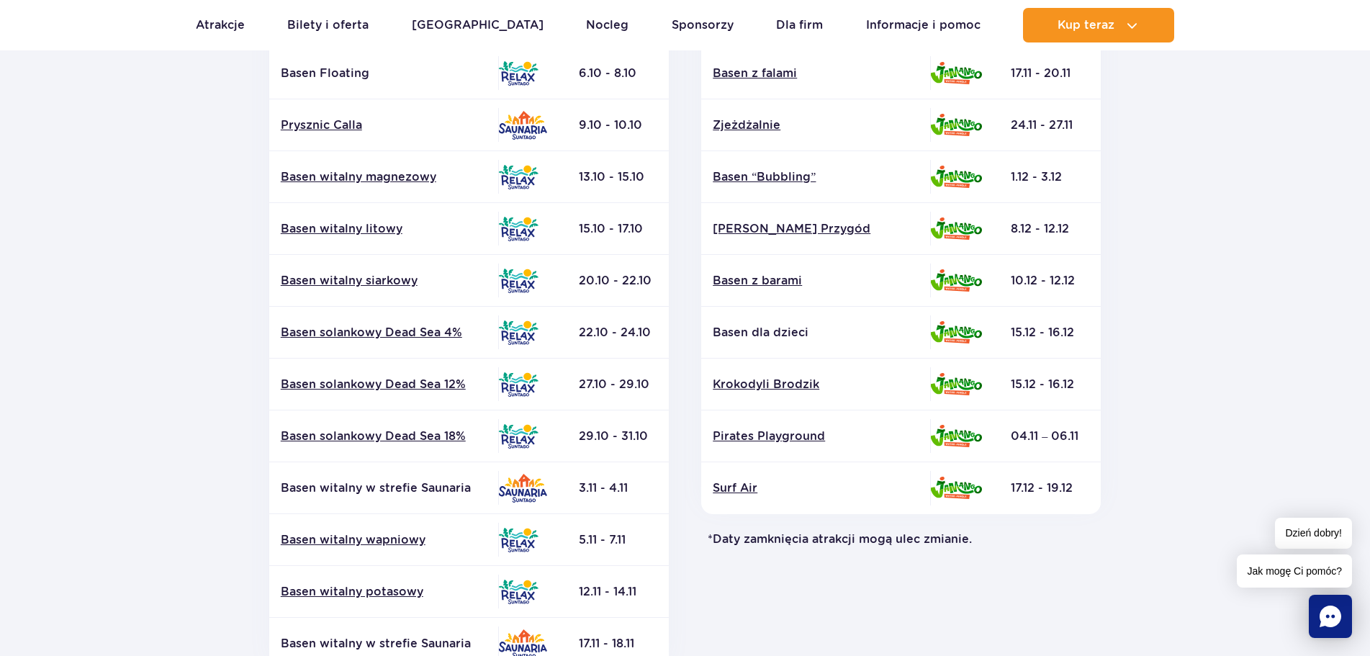
scroll to position [288, 0]
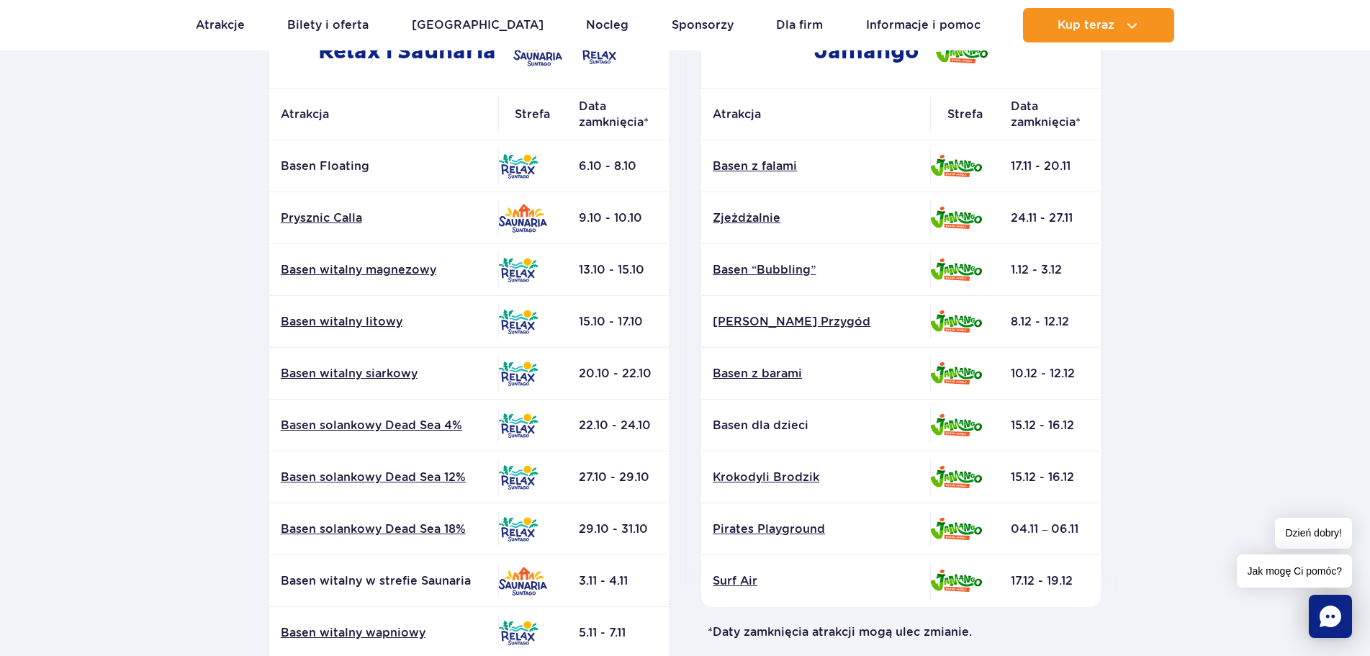
click at [691, 432] on div "Jamango Atrakcja Strefa Data zamknięcia* Basen z falami Zjeżdżalnie Surf Air" at bounding box center [901, 406] width 433 height 780
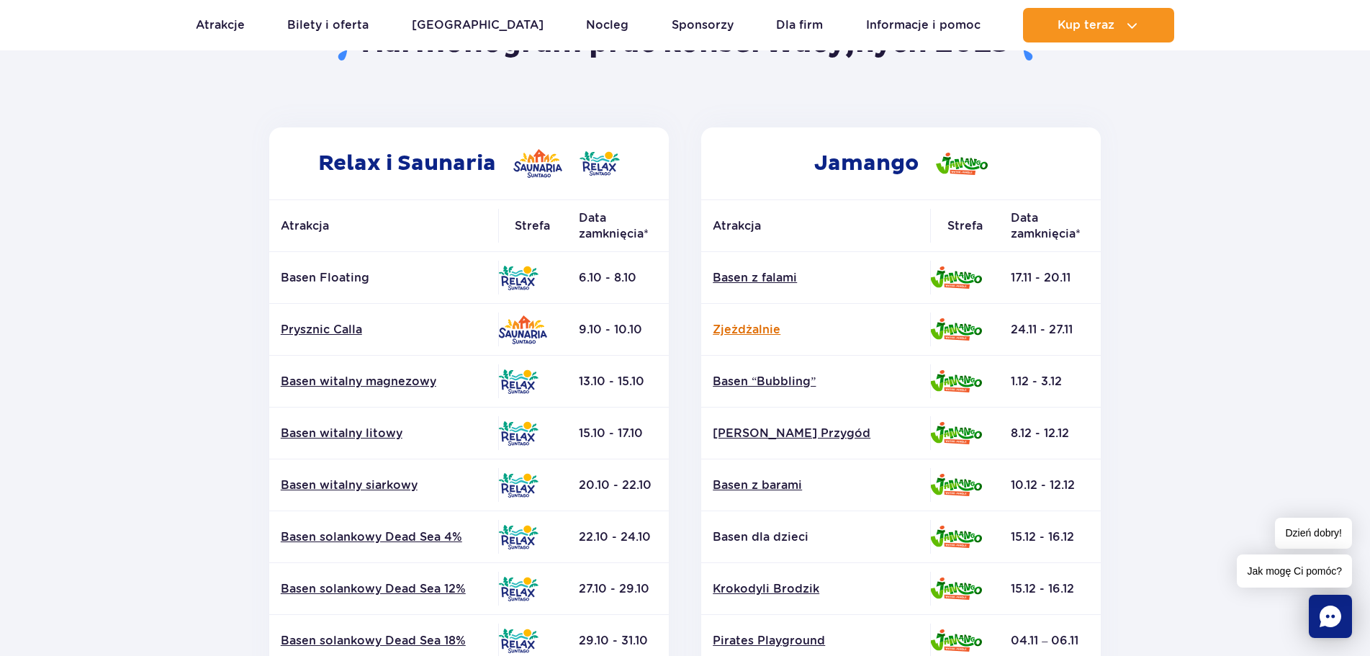
scroll to position [0, 0]
